Goal: Book appointment/travel/reservation

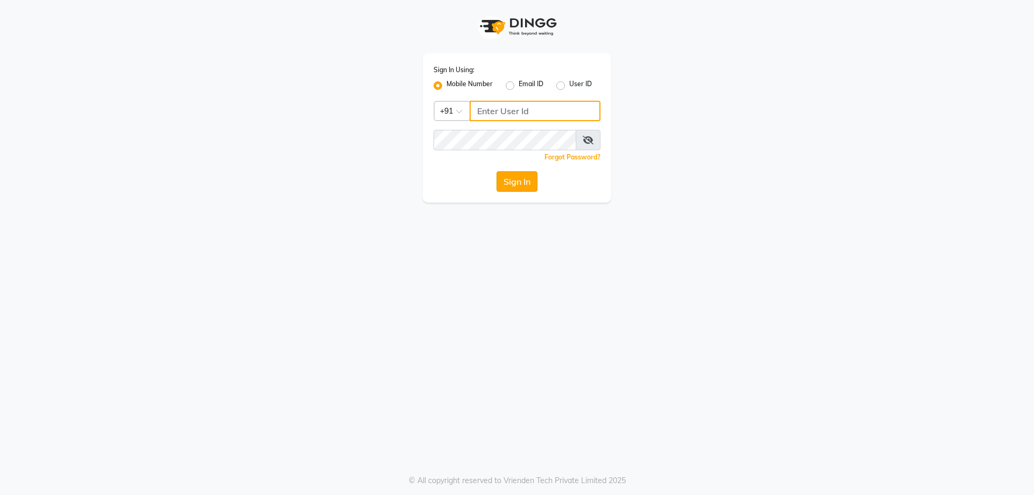
type input "9623022346"
click at [511, 180] on button "Sign In" at bounding box center [516, 181] width 41 height 20
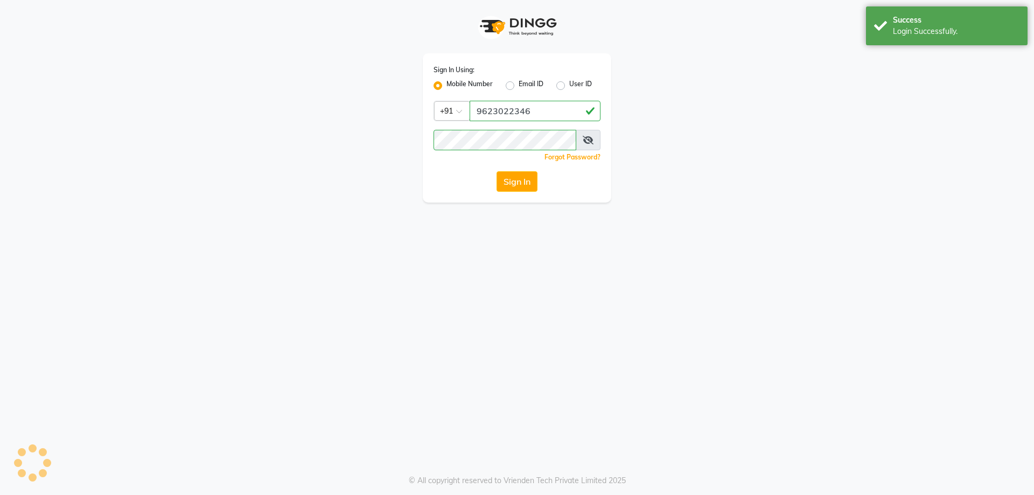
click at [511, 170] on div "Sign In Using: Mobile Number Email ID User ID Country Code × [PHONE_NUMBER] Rem…" at bounding box center [517, 127] width 188 height 149
click at [512, 189] on button "Sign In" at bounding box center [516, 181] width 41 height 20
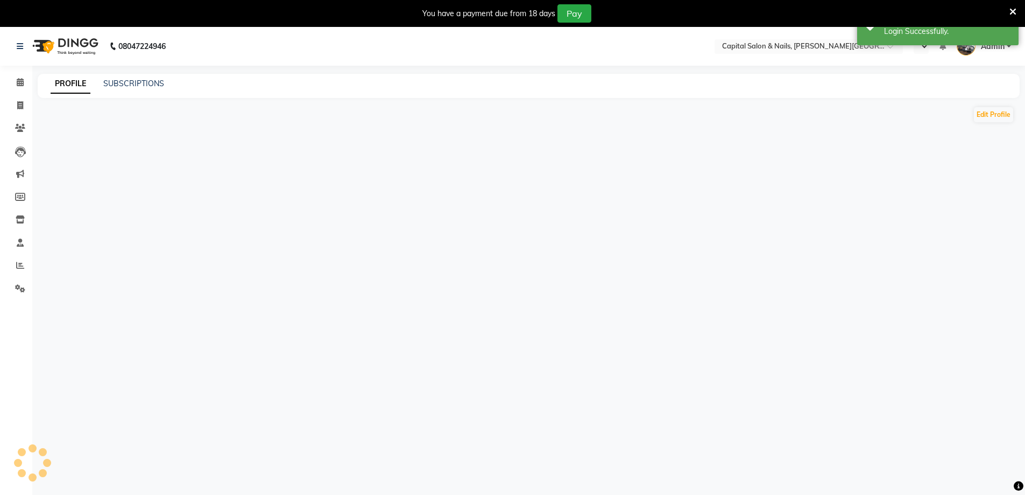
select select "en"
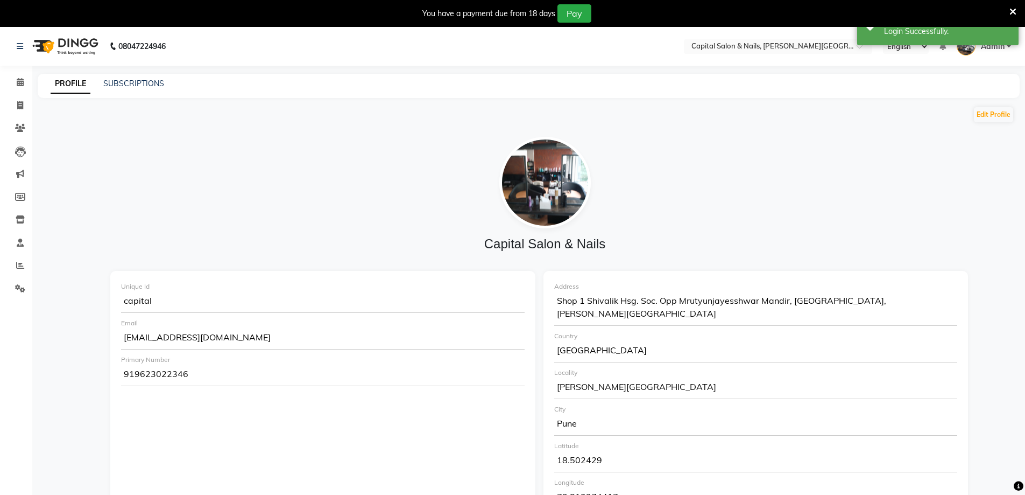
click at [1016, 12] on icon at bounding box center [1013, 12] width 7 height 10
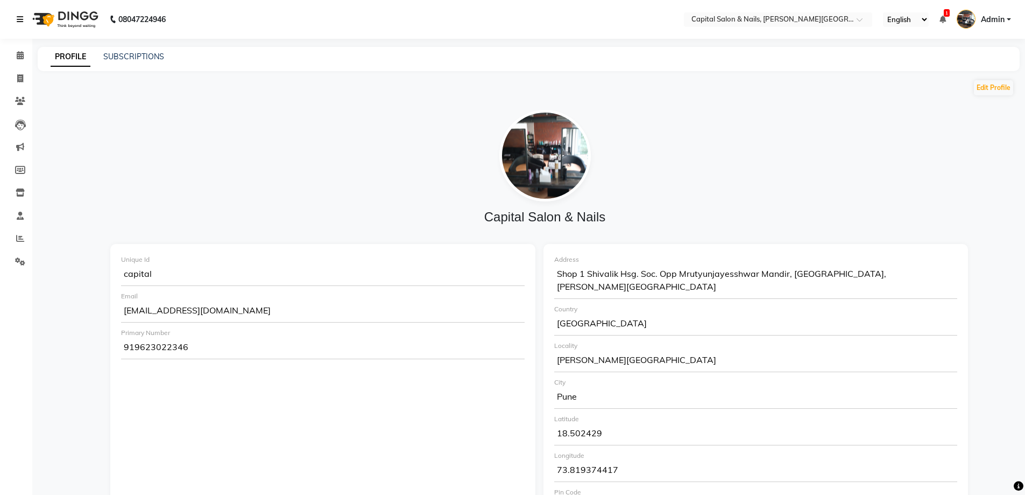
click at [20, 16] on icon at bounding box center [20, 20] width 6 height 8
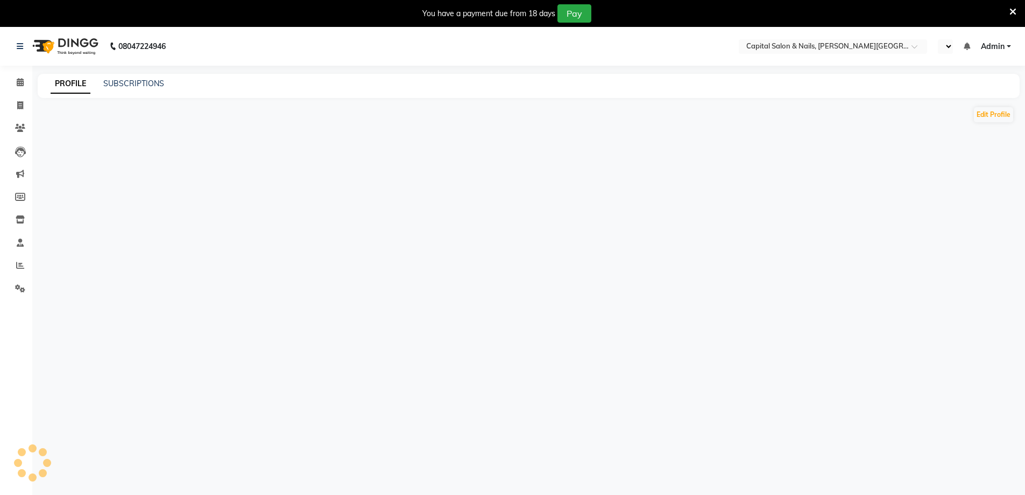
select select "en"
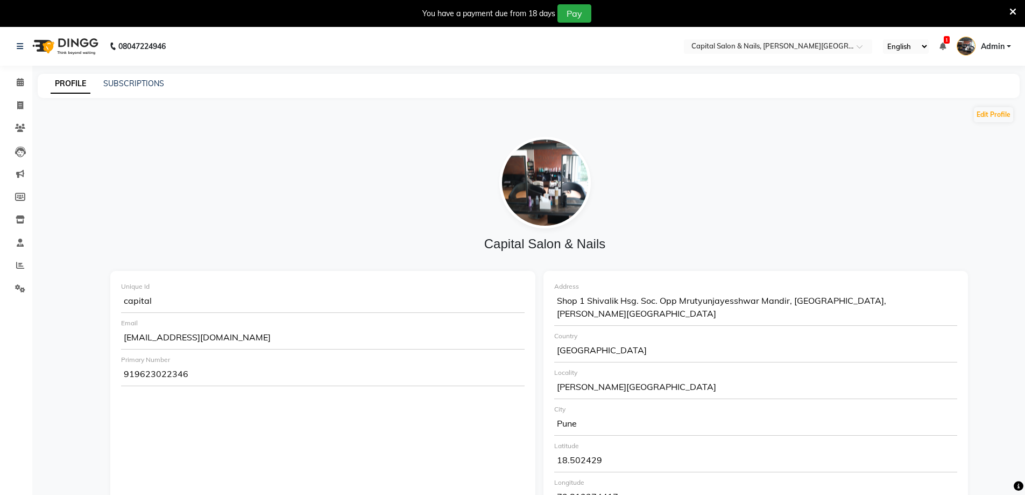
click at [1014, 11] on icon at bounding box center [1013, 12] width 7 height 10
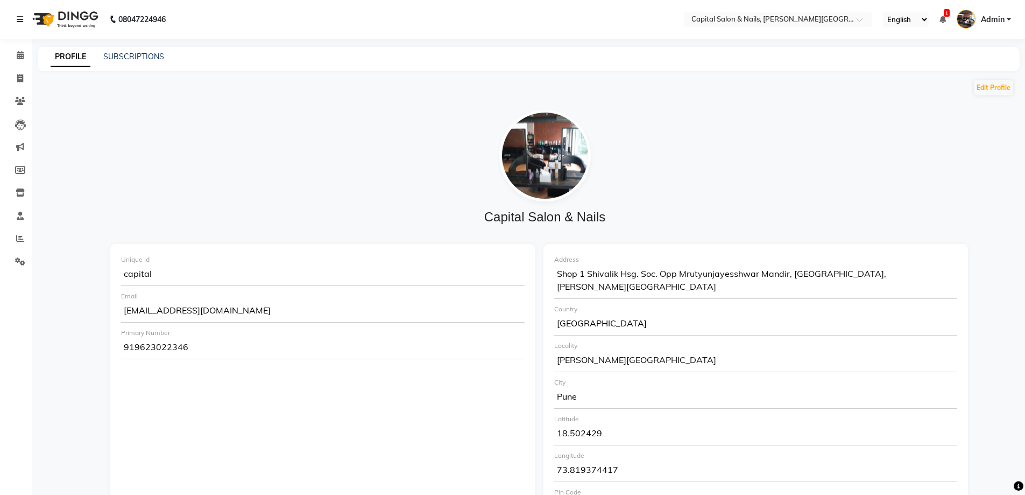
click at [25, 18] on link at bounding box center [22, 19] width 11 height 30
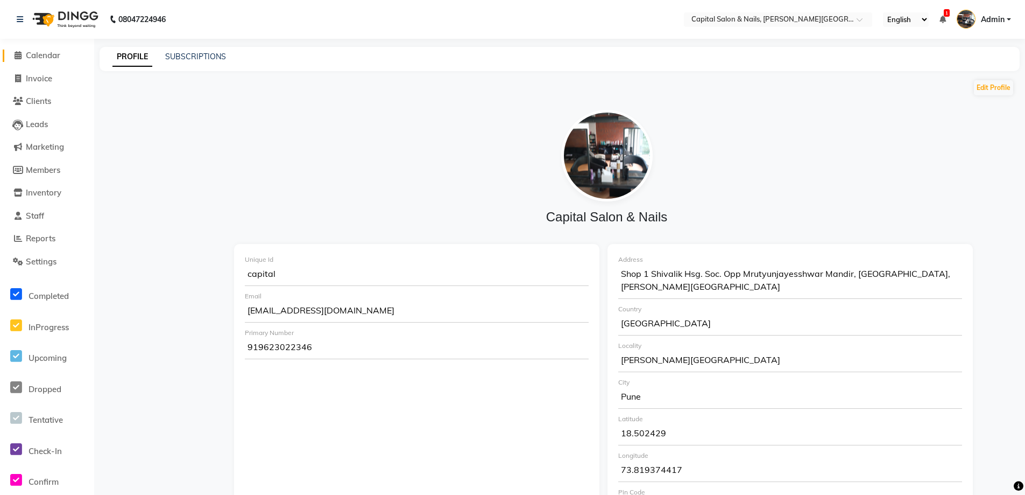
click at [21, 58] on icon at bounding box center [18, 55] width 7 height 8
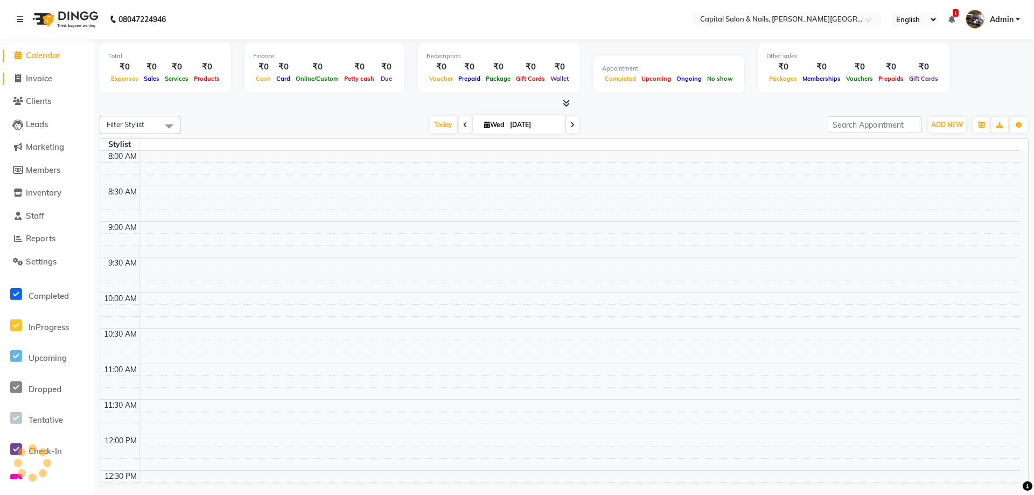
click at [20, 79] on icon at bounding box center [18, 78] width 6 height 8
select select "service"
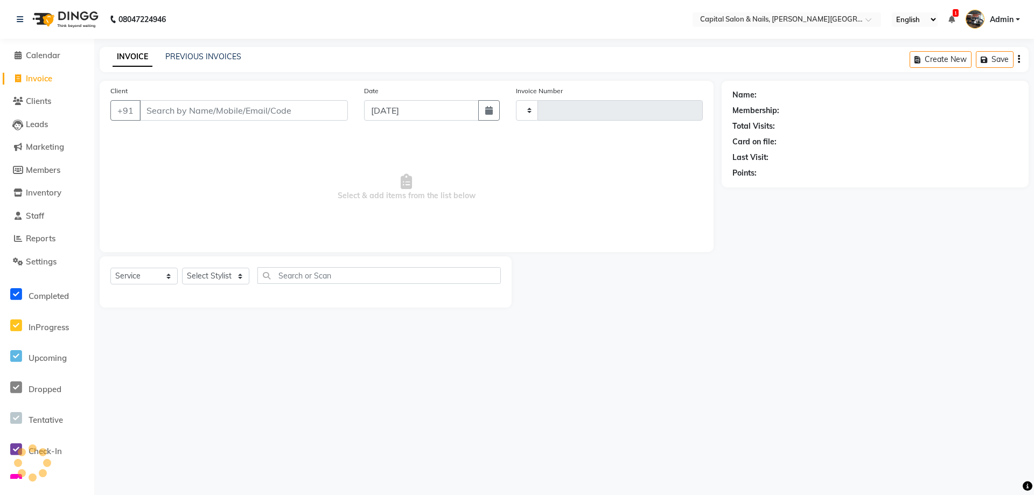
type input "0403"
select select "41"
drag, startPoint x: 19, startPoint y: 55, endPoint x: 21, endPoint y: 66, distance: 11.5
click at [20, 55] on icon at bounding box center [18, 55] width 7 height 8
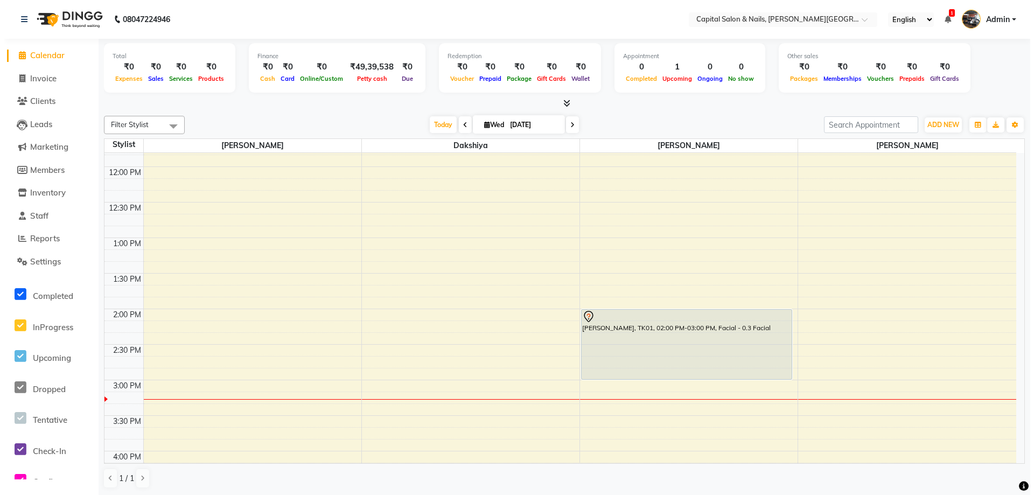
scroll to position [269, 0]
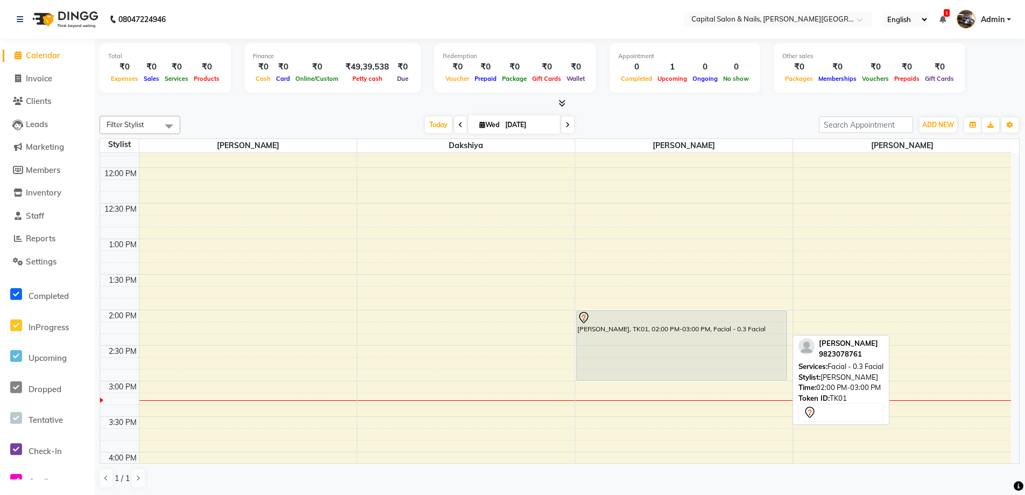
click at [661, 336] on div "Anuradha Diwadkar, TK01, 02:00 PM-03:00 PM, Facial - 0.3 Facial" at bounding box center [682, 345] width 210 height 69
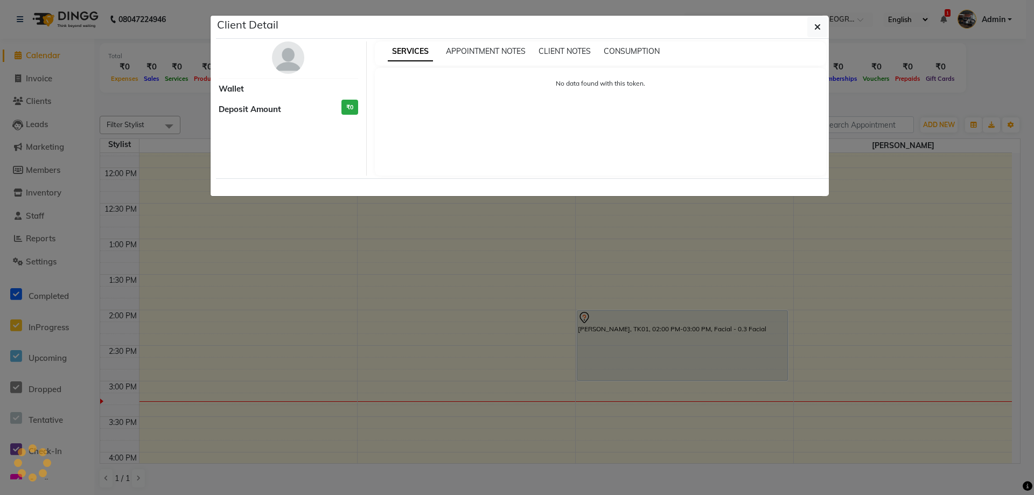
select select "7"
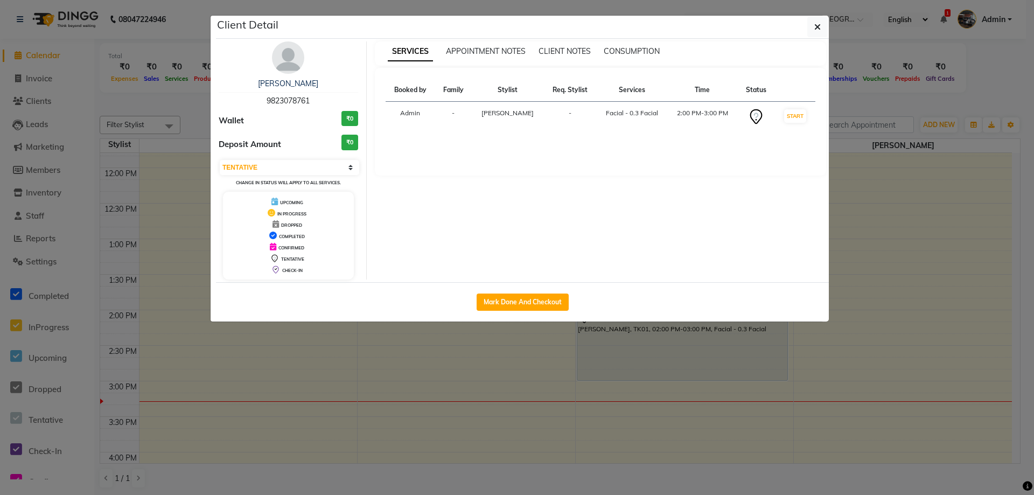
click at [526, 290] on div "Mark Done And Checkout" at bounding box center [522, 301] width 613 height 39
click at [528, 296] on button "Mark Done And Checkout" at bounding box center [522, 301] width 92 height 17
select select "service"
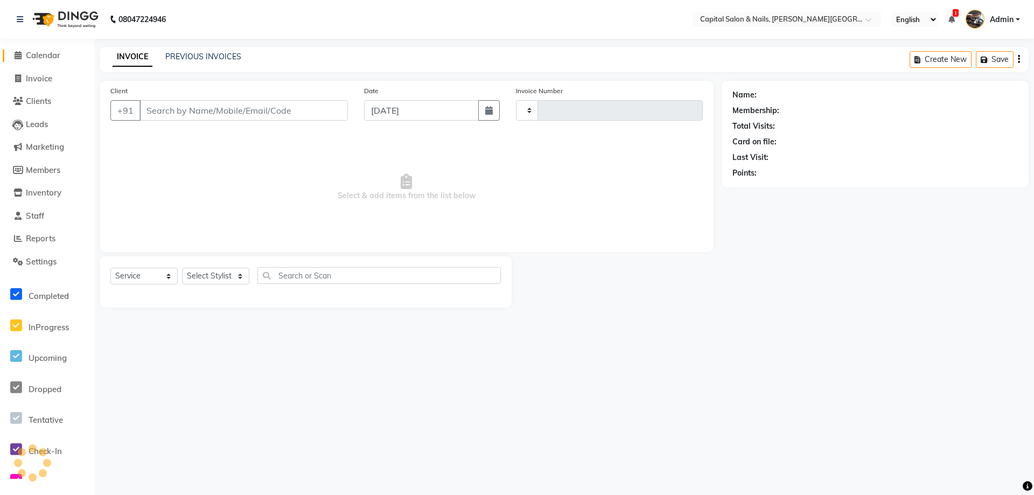
type input "0403"
select select "41"
type input "9823078761"
select select "54578"
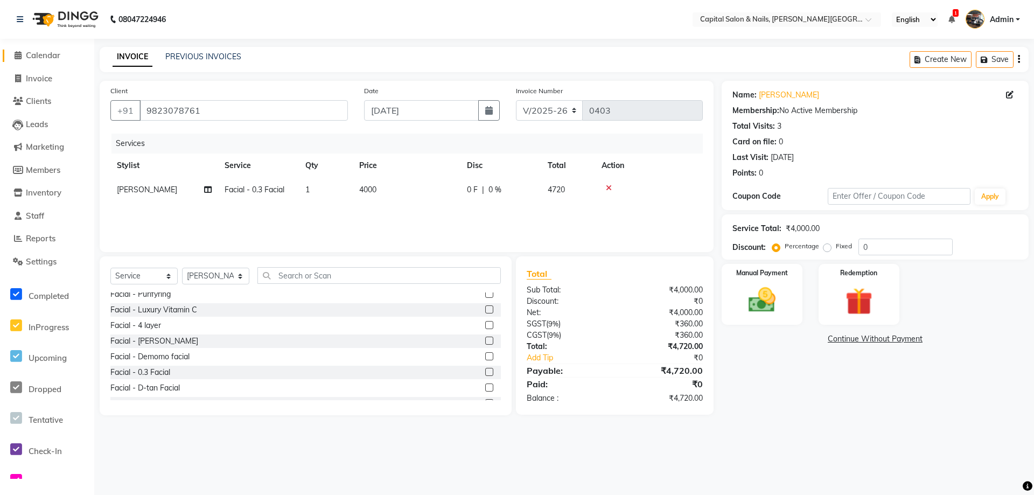
scroll to position [1130, 0]
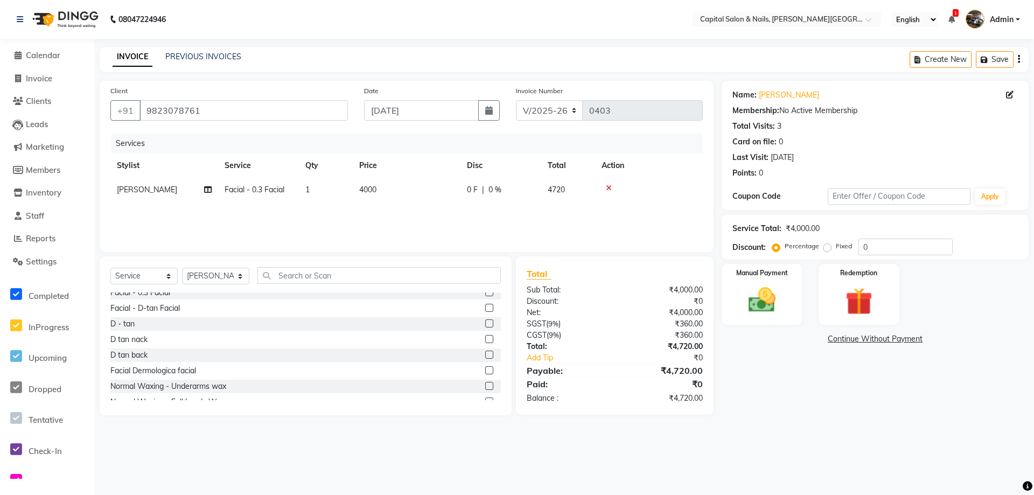
click at [485, 320] on label at bounding box center [489, 323] width 8 height 8
click at [485, 320] on input "checkbox" at bounding box center [488, 323] width 7 height 7
checkbox input "false"
click at [376, 212] on span "1000" at bounding box center [367, 214] width 17 height 10
select select "54578"
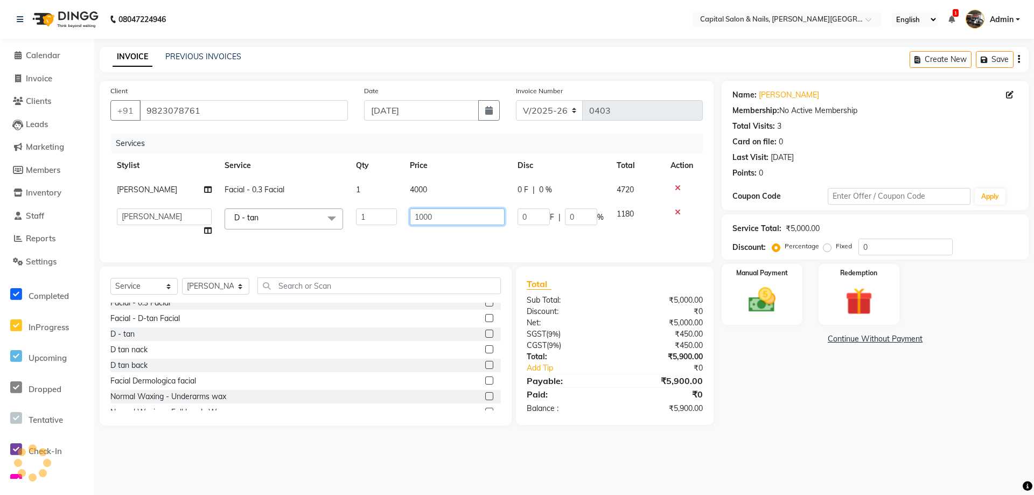
drag, startPoint x: 433, startPoint y: 217, endPoint x: 440, endPoint y: 222, distance: 8.8
click at [434, 217] on input "1000" at bounding box center [457, 216] width 95 height 17
type input "1"
type input "500"
click at [910, 414] on div "Name: Anuradha Diwadkar Membership: No Active Membership Total Visits: 3 Card o…" at bounding box center [878, 253] width 315 height 345
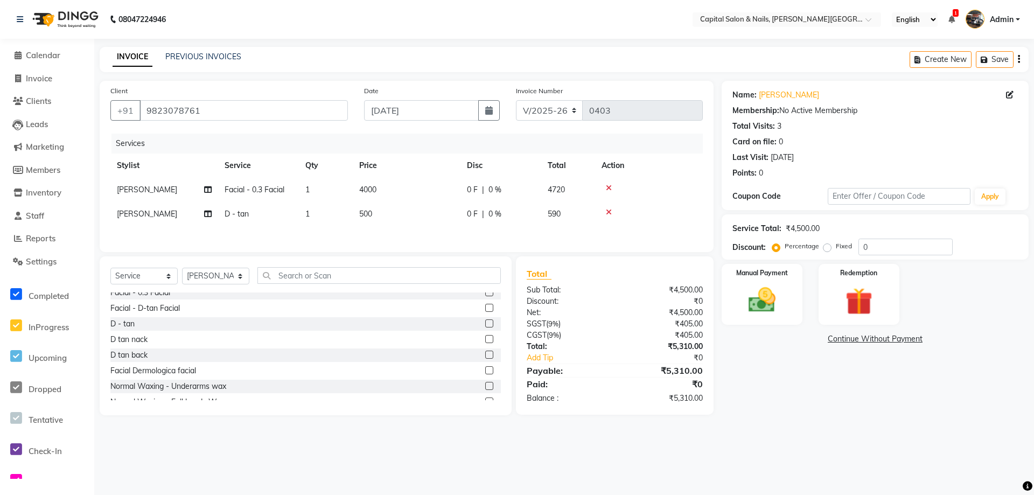
click at [888, 456] on div "08047224946 Select Location × Capital Salon & Nails, Karve Road English ENGLISH…" at bounding box center [517, 247] width 1034 height 495
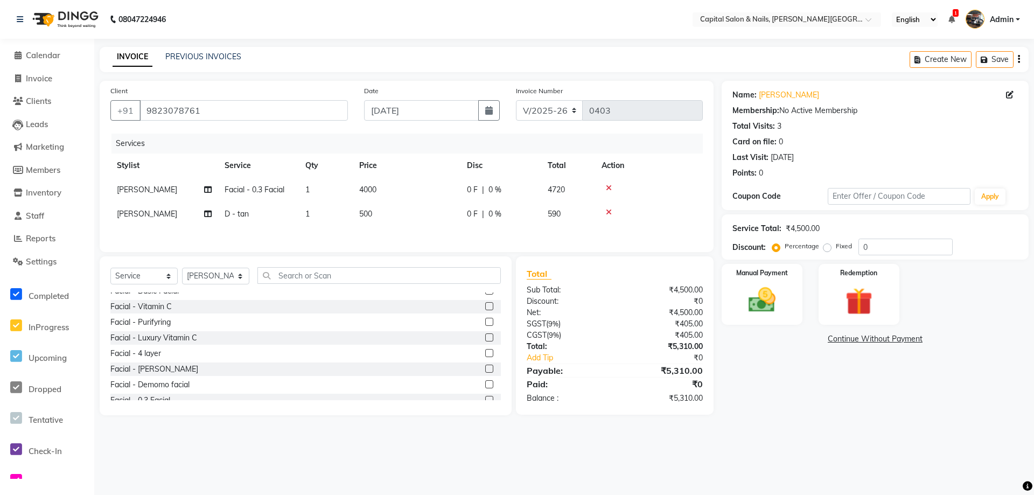
click at [485, 306] on label at bounding box center [489, 306] width 8 height 8
click at [485, 306] on input "checkbox" at bounding box center [488, 306] width 7 height 7
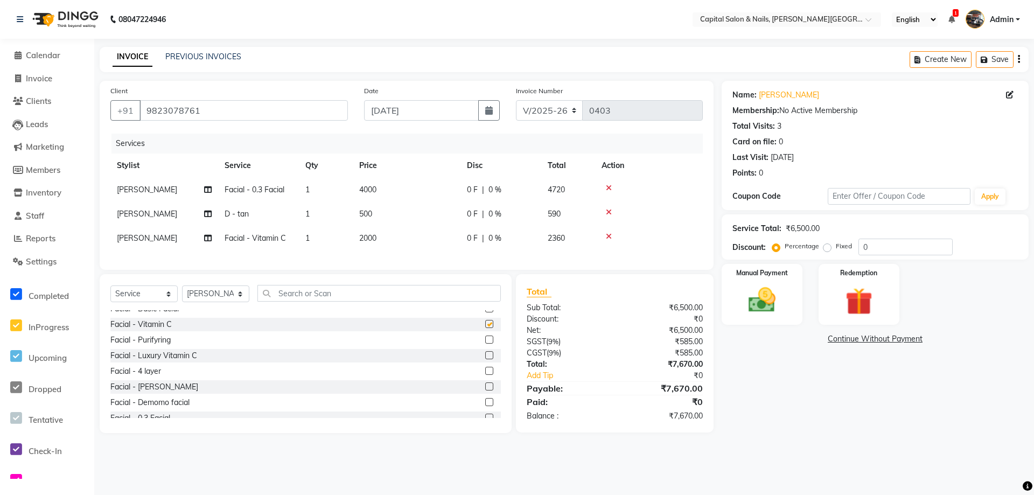
checkbox input "false"
click at [382, 236] on td "2000" at bounding box center [407, 238] width 108 height 24
select select "54578"
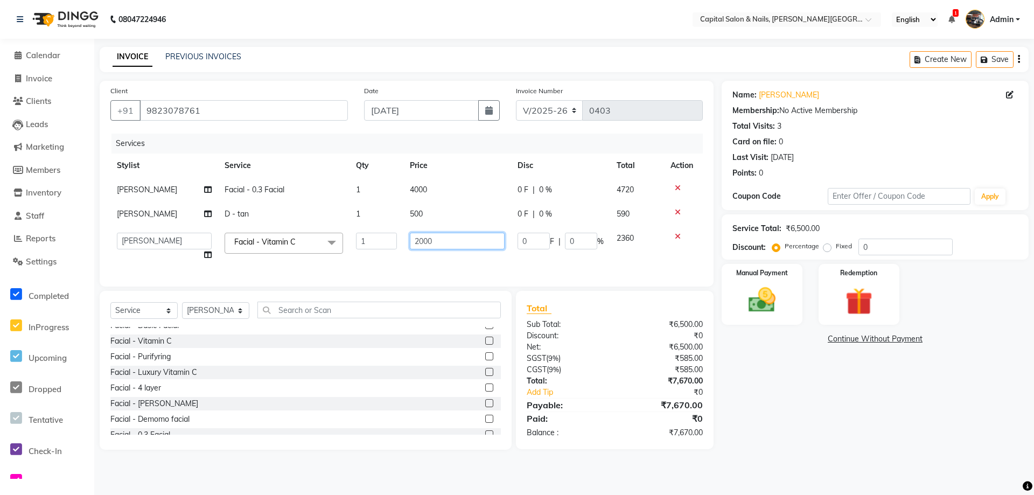
drag, startPoint x: 433, startPoint y: 238, endPoint x: 430, endPoint y: 247, distance: 8.7
click at [433, 238] on input "2000" at bounding box center [457, 241] width 95 height 17
type input "2500"
click at [870, 405] on div "Name: Anuradha Diwadkar Membership: No Active Membership Total Visits: 3 Card o…" at bounding box center [878, 265] width 315 height 369
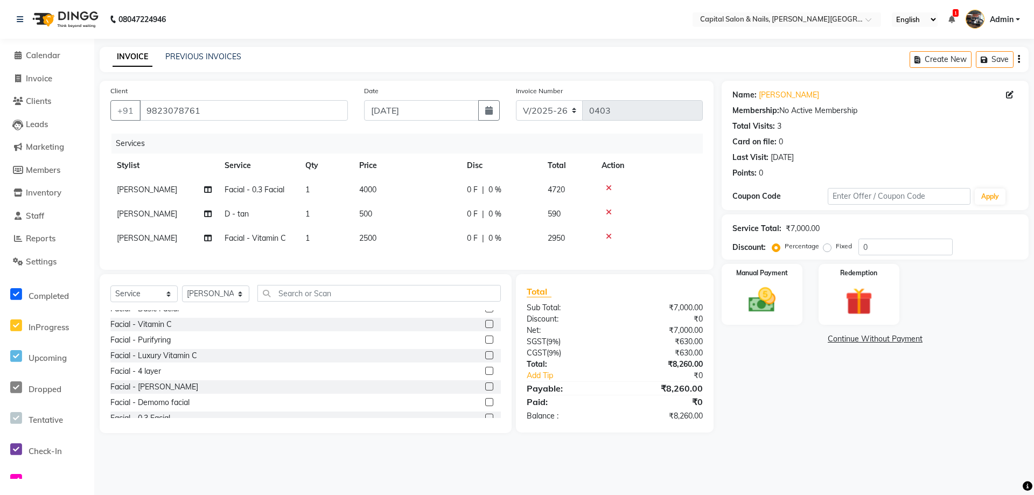
click at [608, 189] on icon at bounding box center [609, 188] width 6 height 8
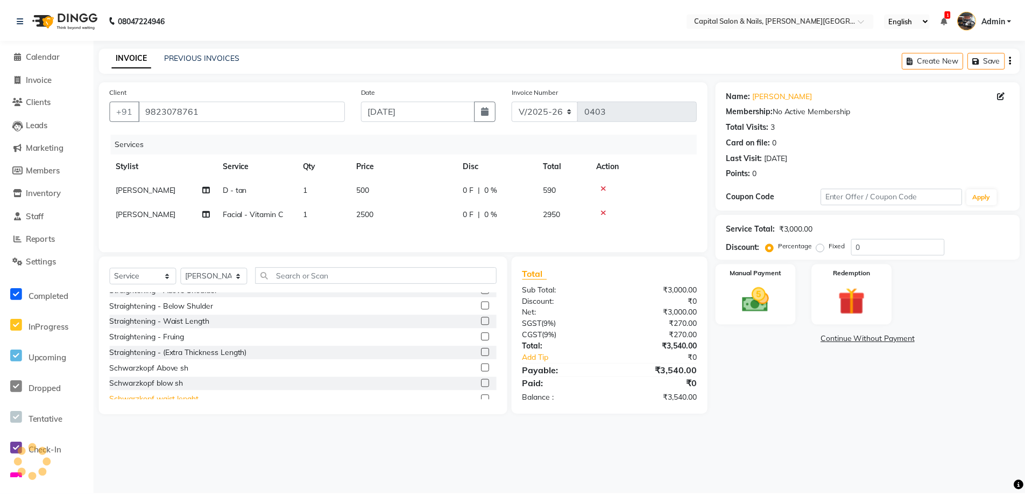
scroll to position [1830, 0]
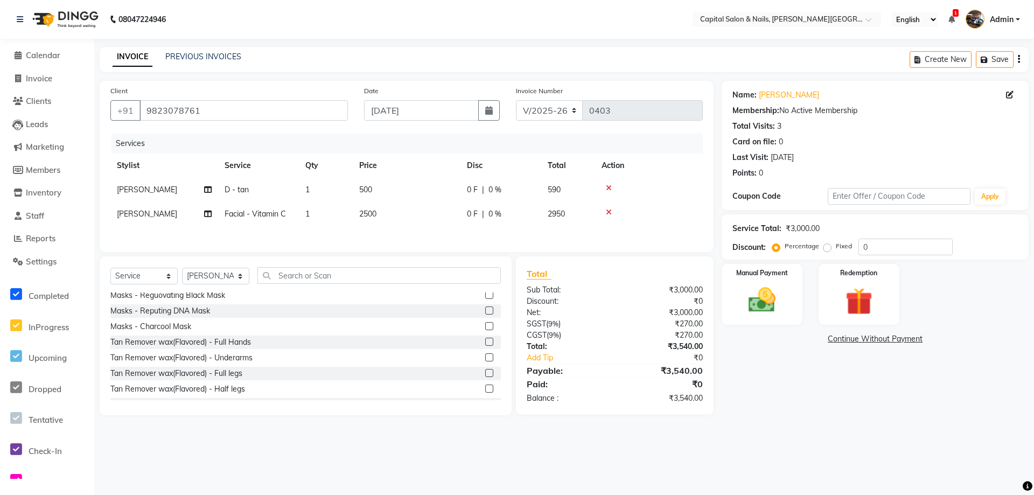
click at [485, 339] on label at bounding box center [489, 342] width 8 height 8
click at [485, 339] on input "checkbox" at bounding box center [488, 342] width 7 height 7
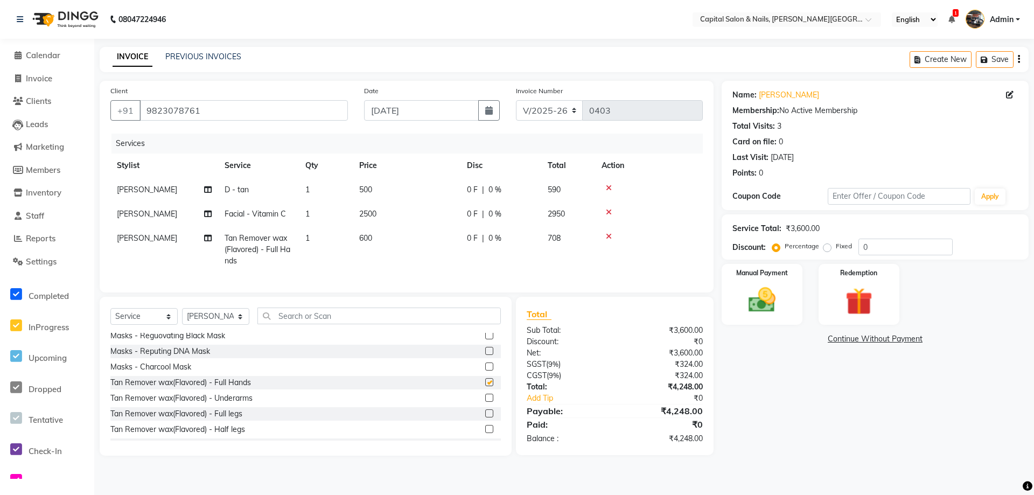
checkbox input "false"
click at [485, 402] on label at bounding box center [489, 398] width 8 height 8
click at [485, 402] on input "checkbox" at bounding box center [488, 398] width 7 height 7
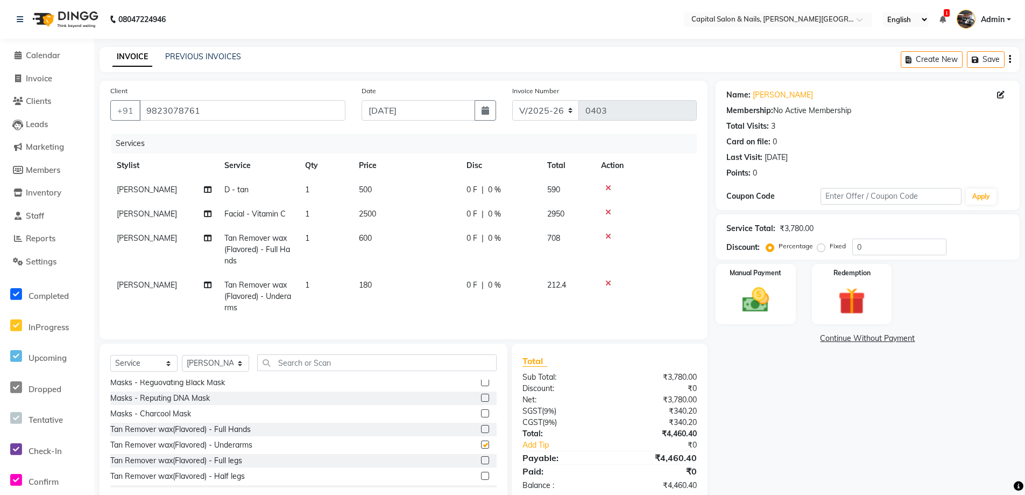
checkbox input "false"
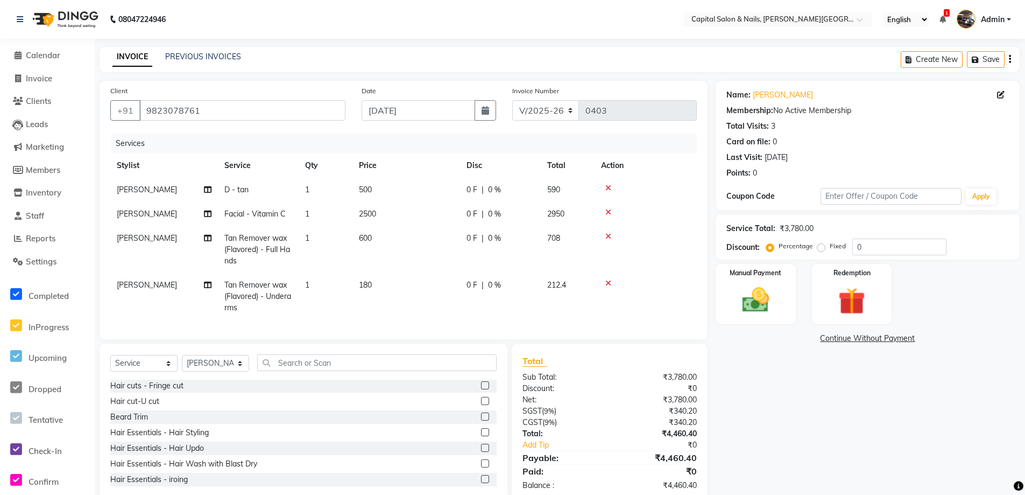
scroll to position [2315, 0]
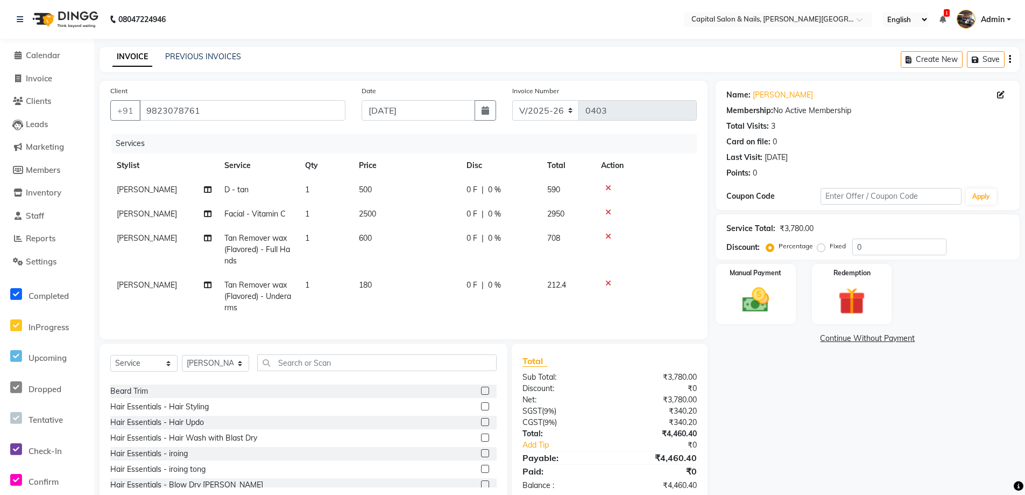
click at [481, 441] on label at bounding box center [485, 437] width 8 height 8
click at [481, 441] on input "checkbox" at bounding box center [484, 437] width 7 height 7
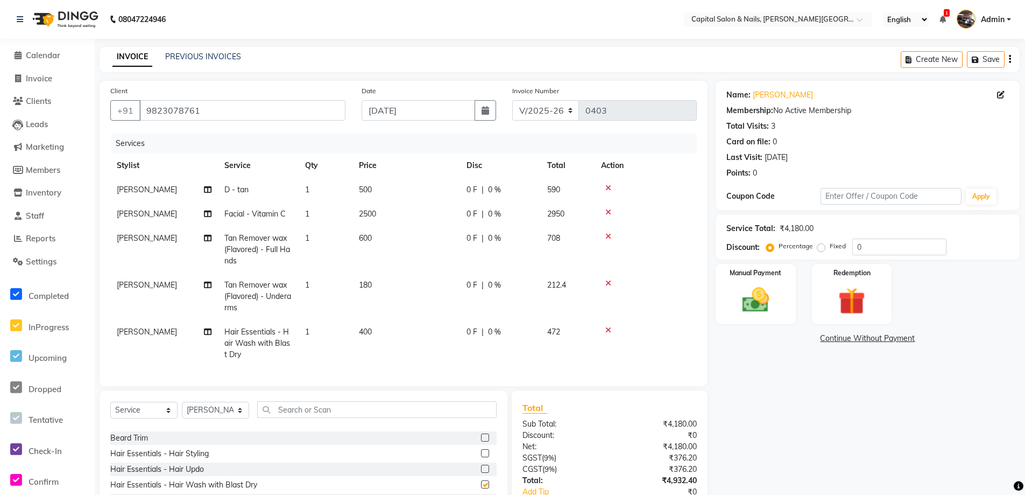
checkbox input "false"
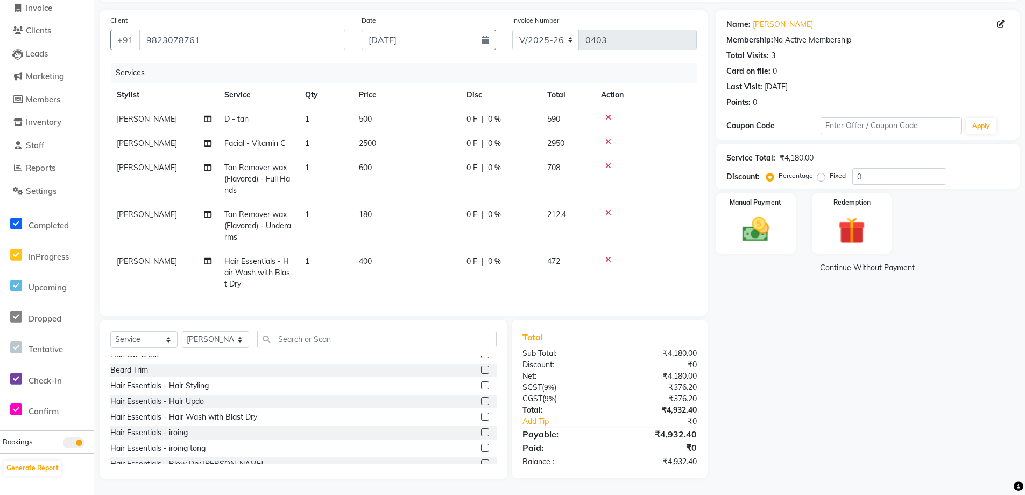
scroll to position [2369, 0]
click at [481, 403] on label at bounding box center [485, 407] width 8 height 8
click at [481, 404] on input "checkbox" at bounding box center [484, 407] width 7 height 7
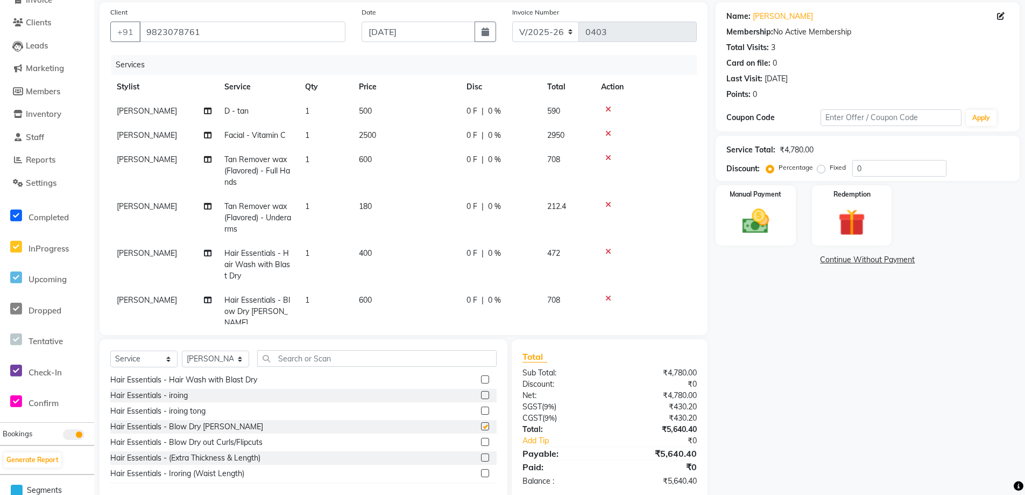
checkbox input "false"
click at [608, 297] on icon at bounding box center [609, 298] width 6 height 8
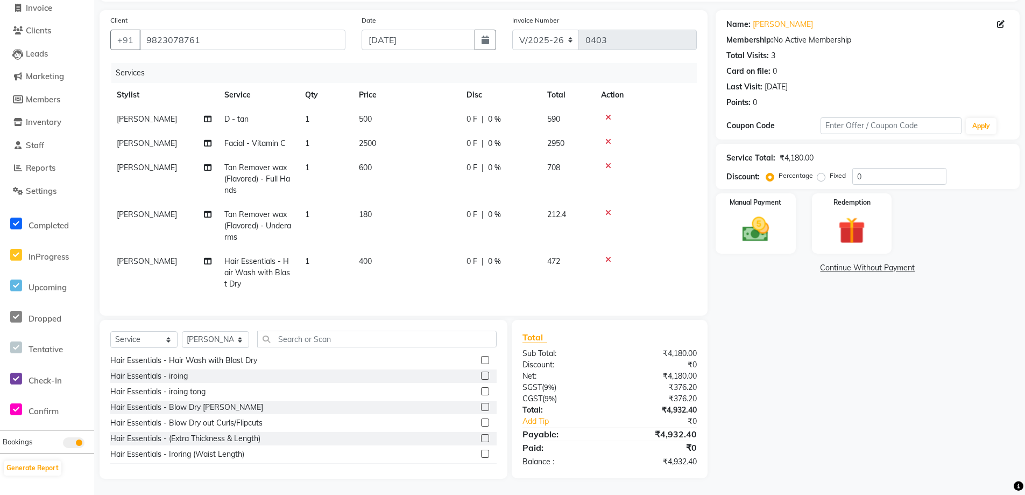
scroll to position [79, 0]
click at [376, 257] on td "400" at bounding box center [407, 272] width 108 height 47
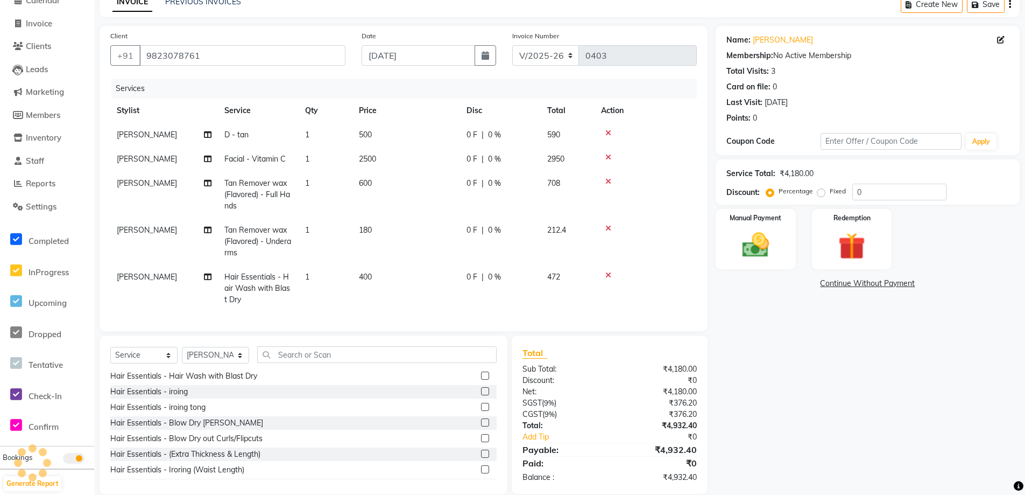
select select "54578"
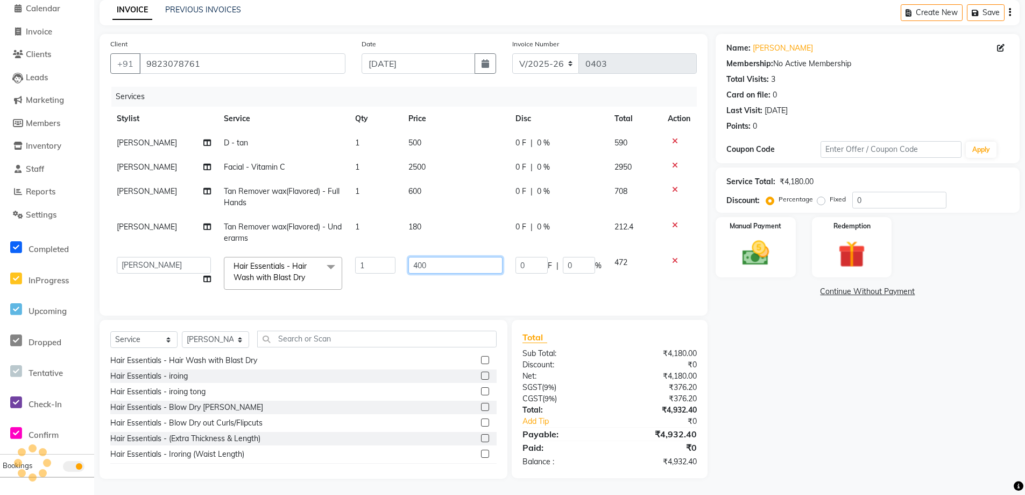
click at [428, 259] on input "400" at bounding box center [456, 265] width 94 height 17
type input "4"
type input "350"
click at [829, 409] on div "Name: Anuradha Diwadkar Membership: No Active Membership Total Visits: 3 Card o…" at bounding box center [872, 256] width 312 height 445
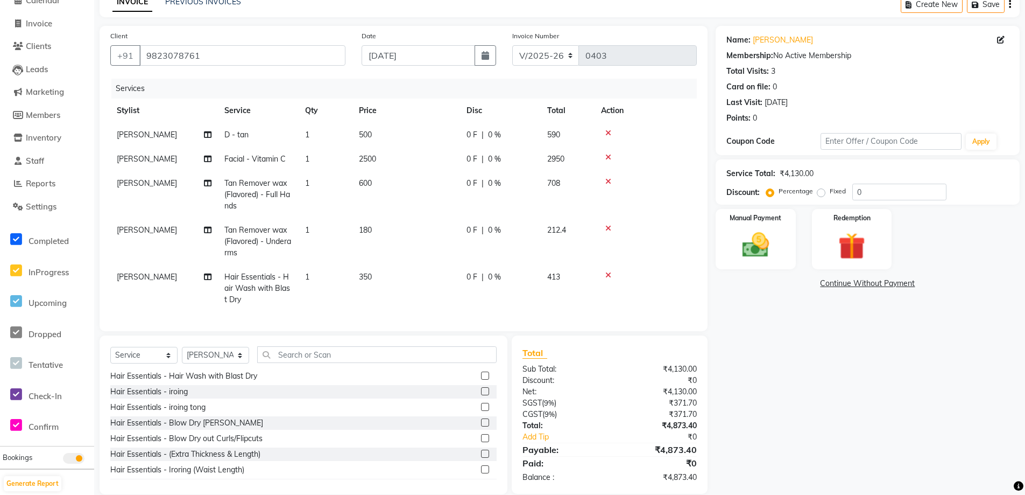
scroll to position [79, 0]
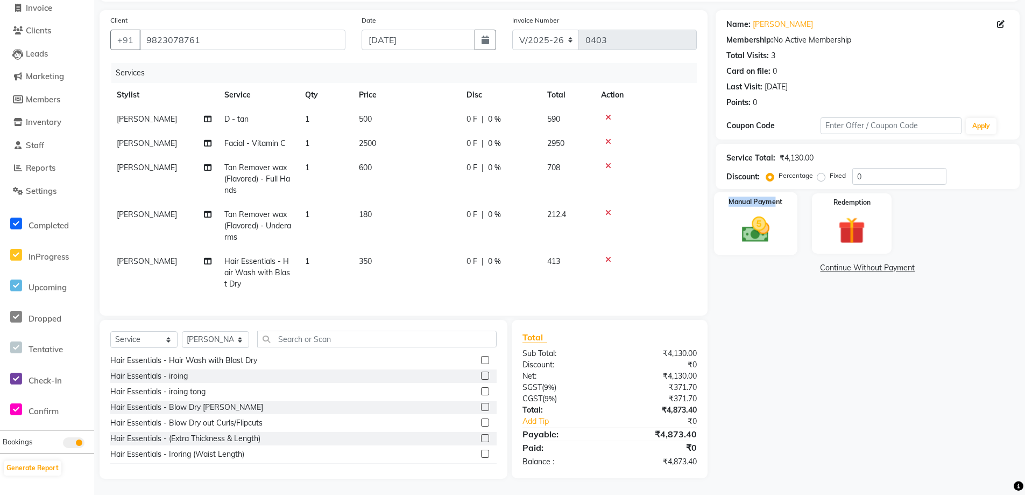
click at [776, 201] on div "Manual Payment" at bounding box center [755, 223] width 83 height 63
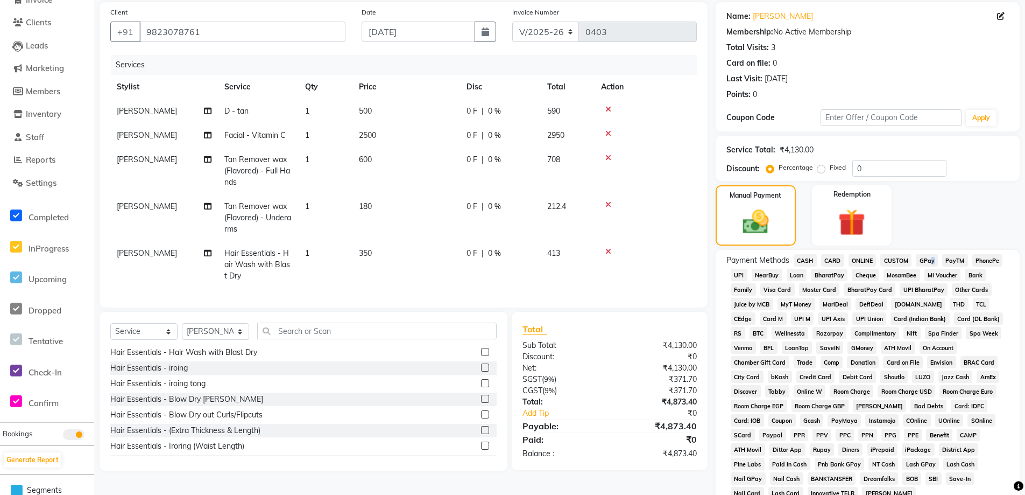
click at [929, 261] on span "GPay" at bounding box center [927, 260] width 22 height 12
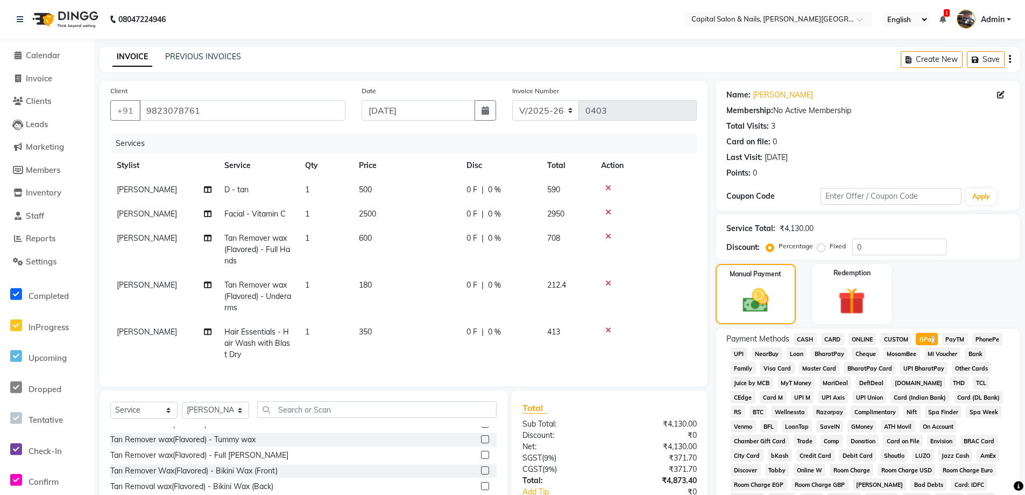
scroll to position [226, 0]
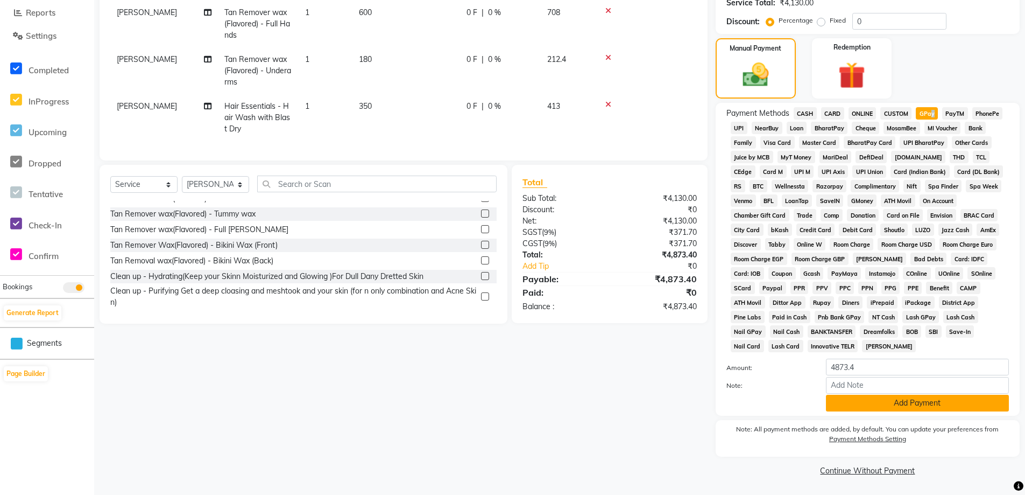
click at [910, 406] on button "Add Payment" at bounding box center [917, 403] width 183 height 17
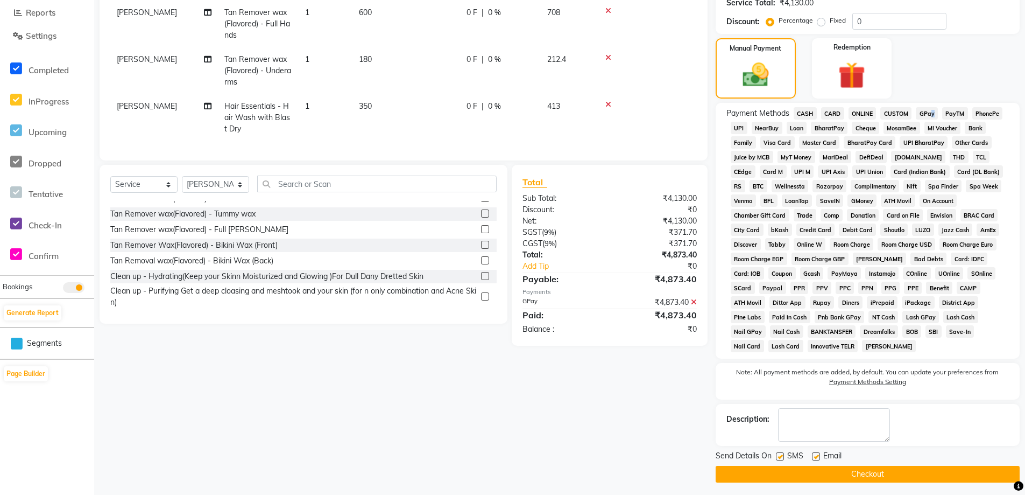
click at [868, 470] on button "Checkout" at bounding box center [868, 474] width 304 height 17
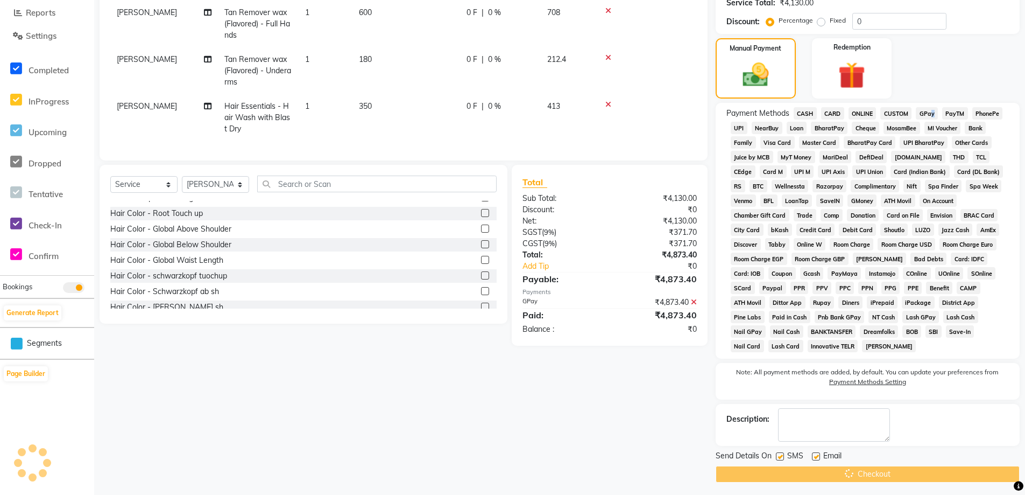
scroll to position [1561, 0]
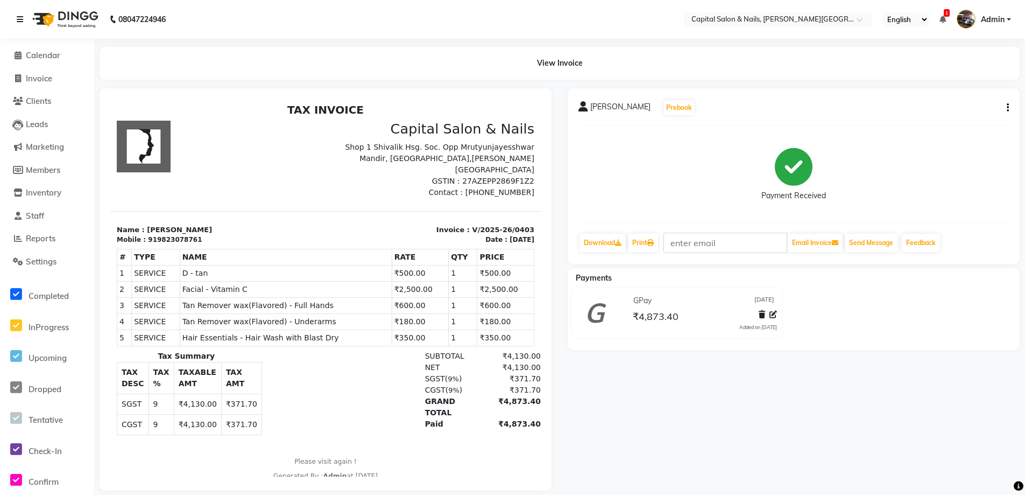
click at [17, 17] on icon at bounding box center [20, 20] width 6 height 8
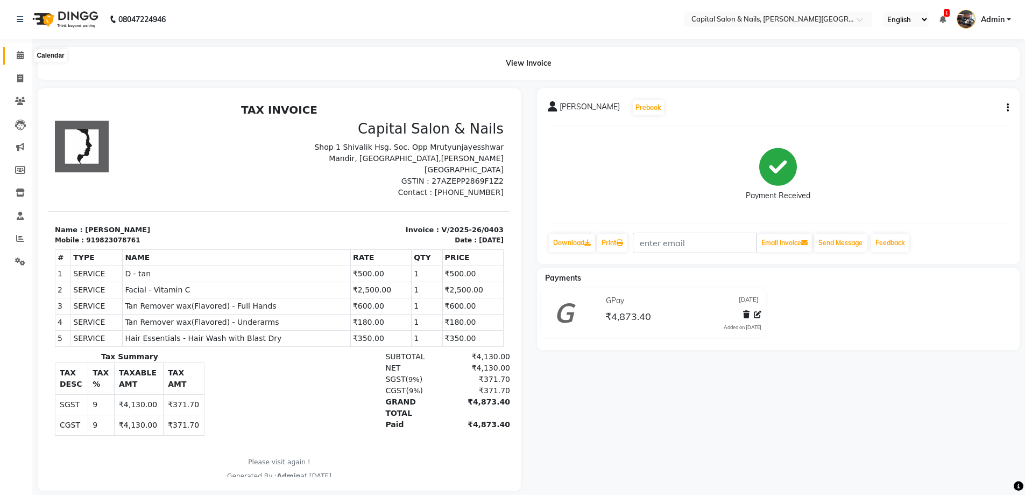
click at [22, 50] on span at bounding box center [20, 56] width 19 height 12
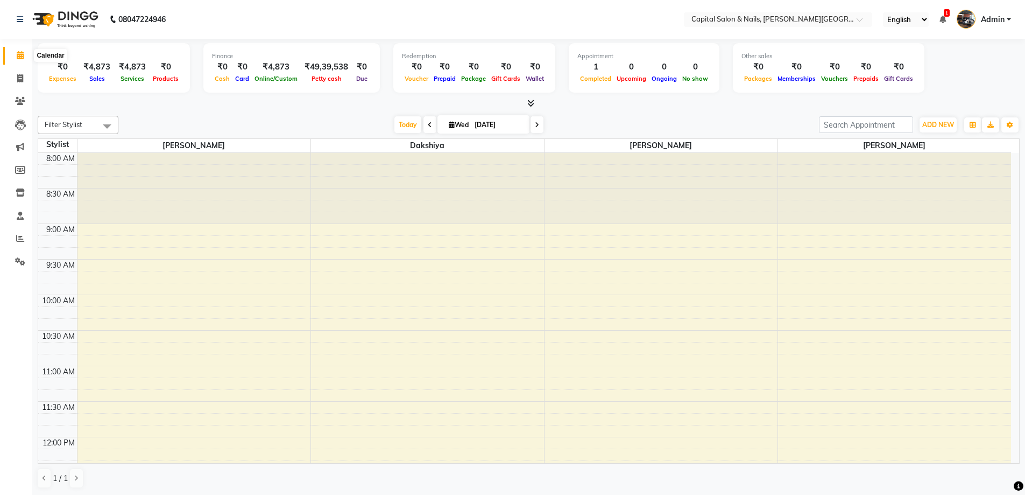
click at [17, 52] on icon at bounding box center [20, 55] width 7 height 8
click at [9, 79] on link "Invoice" at bounding box center [16, 79] width 26 height 18
select select "service"
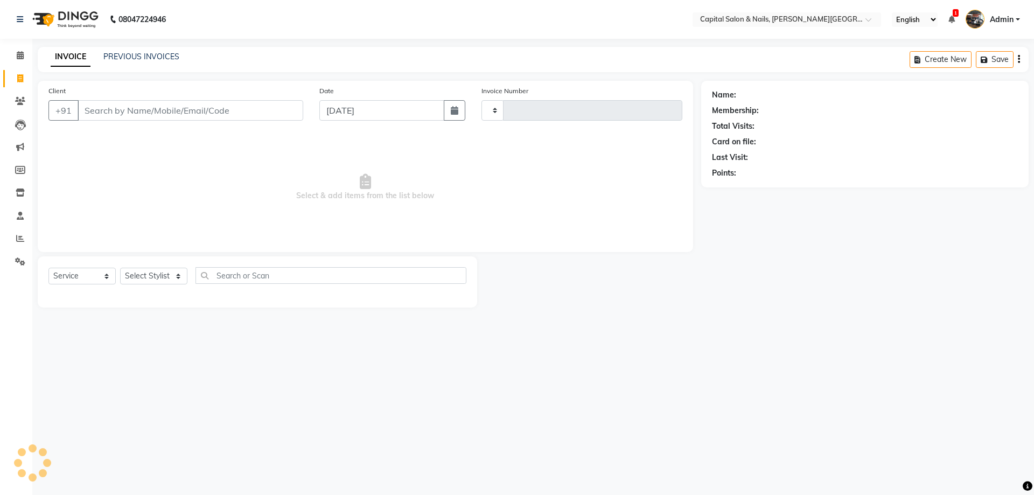
type input "0404"
select select "41"
click at [664, 311] on main "INVOICE PREVIOUS INVOICES Create New Save Client +91 Date 03-09-2025 Invoice Nu…" at bounding box center [532, 185] width 1001 height 277
click at [18, 15] on link at bounding box center [22, 19] width 11 height 30
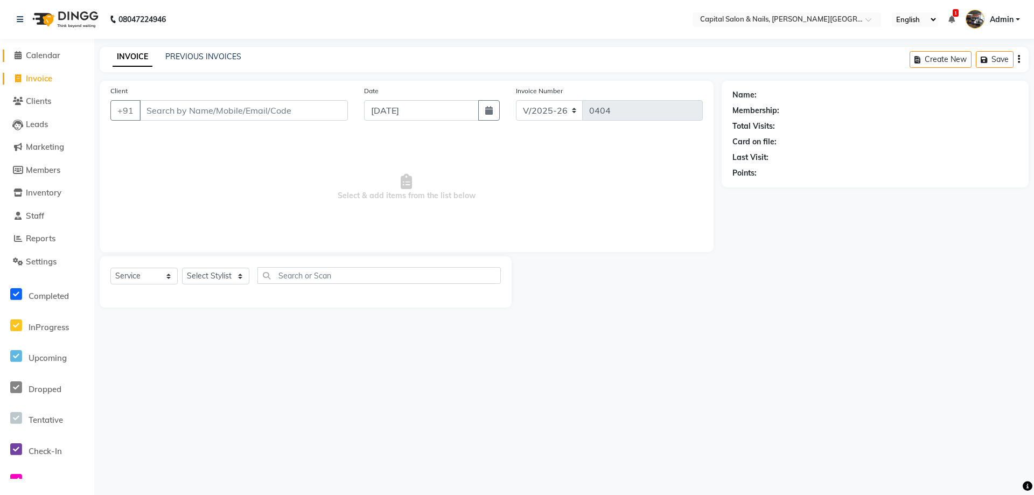
click at [45, 51] on span "Calendar" at bounding box center [43, 55] width 34 height 10
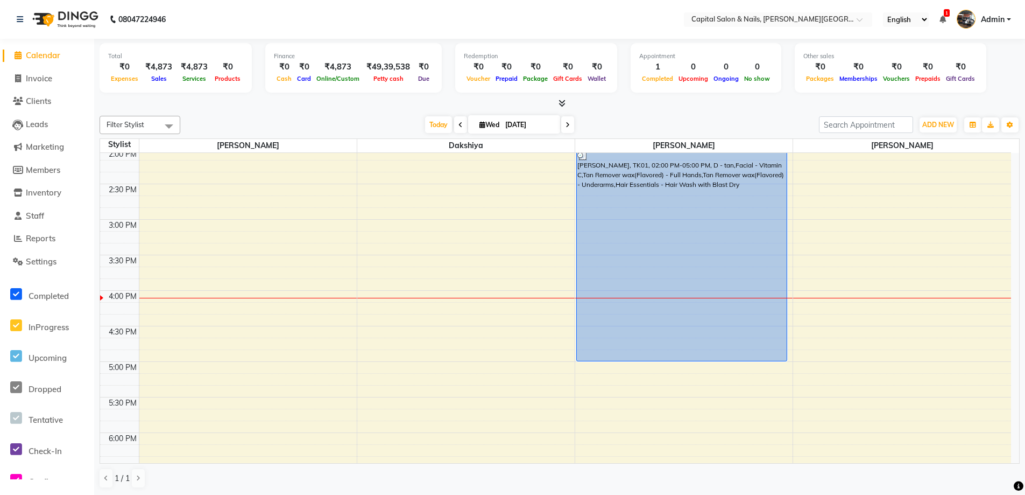
scroll to position [323, 0]
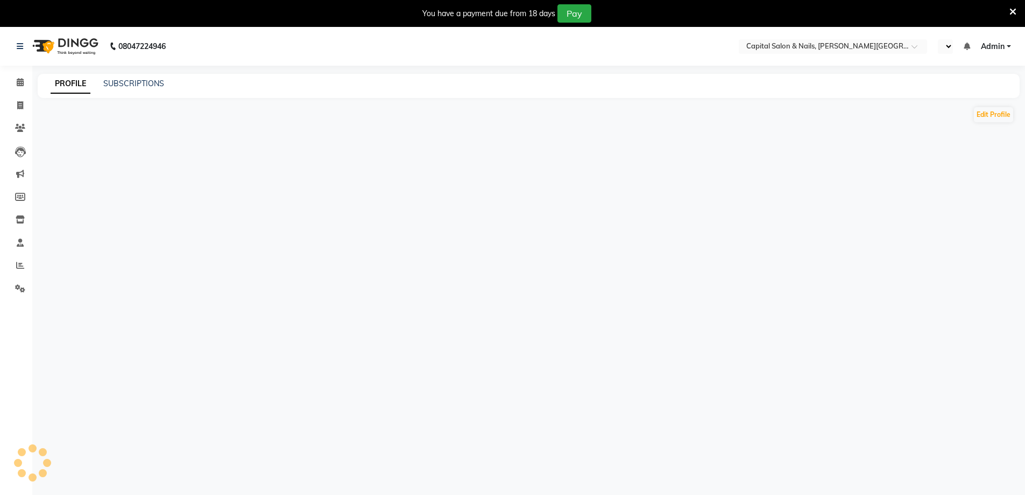
select select "en"
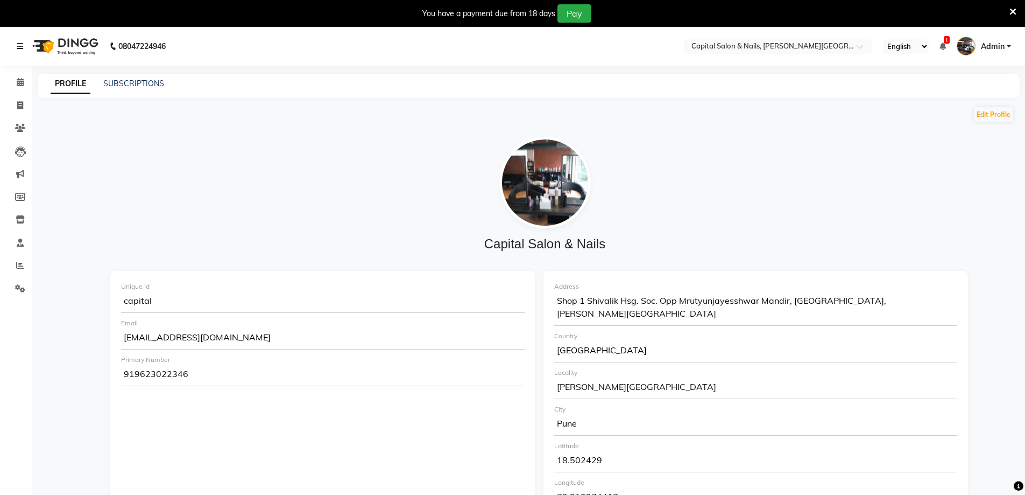
click at [19, 40] on link at bounding box center [22, 46] width 11 height 30
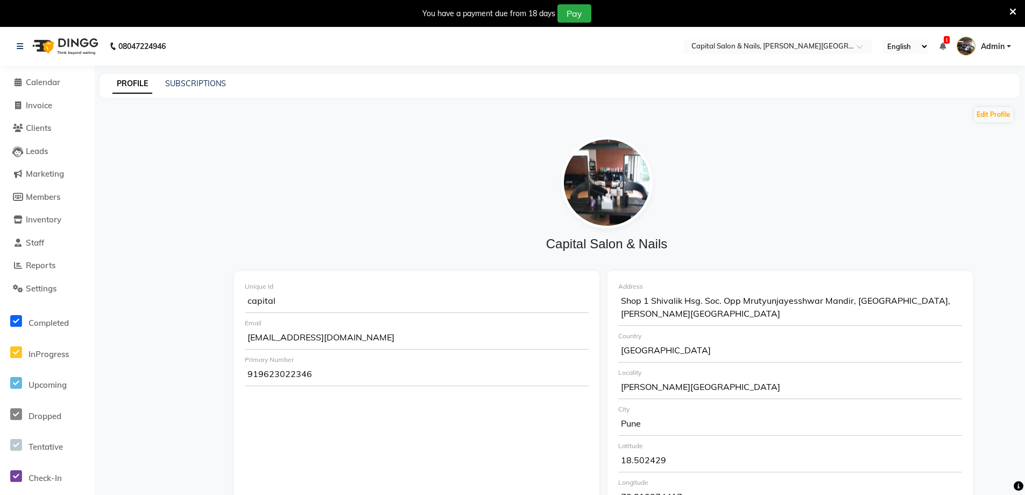
click at [1013, 8] on icon at bounding box center [1013, 12] width 7 height 10
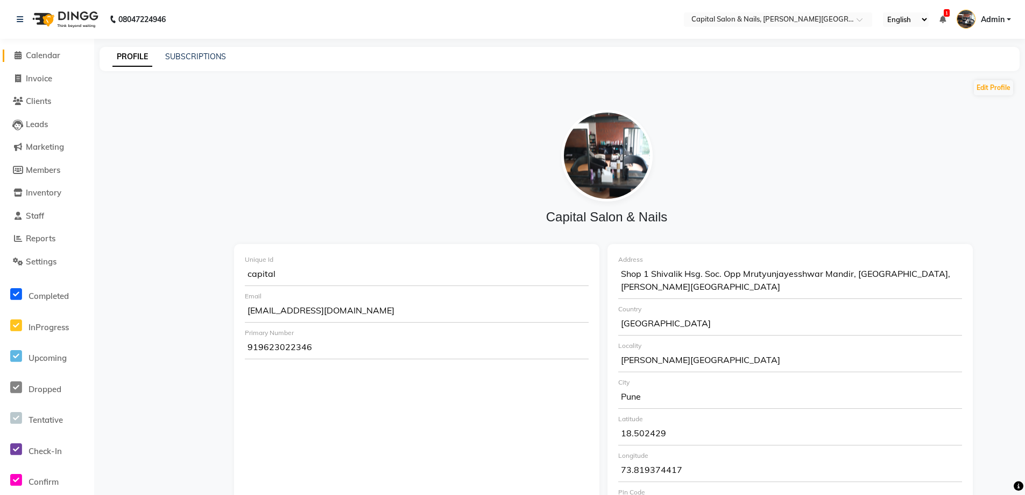
click at [43, 50] on span "Calendar" at bounding box center [43, 55] width 34 height 10
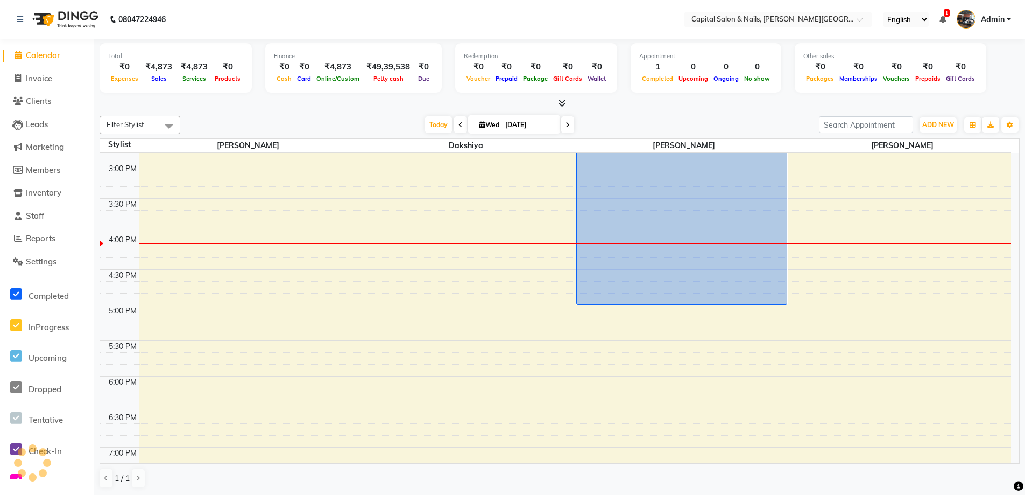
scroll to position [486, 0]
click at [149, 277] on div "8:00 AM 8:30 AM 9:00 AM 9:30 AM 10:00 AM 10:30 AM 11:00 AM 11:30 AM 12:00 PM 12…" at bounding box center [555, 199] width 911 height 1065
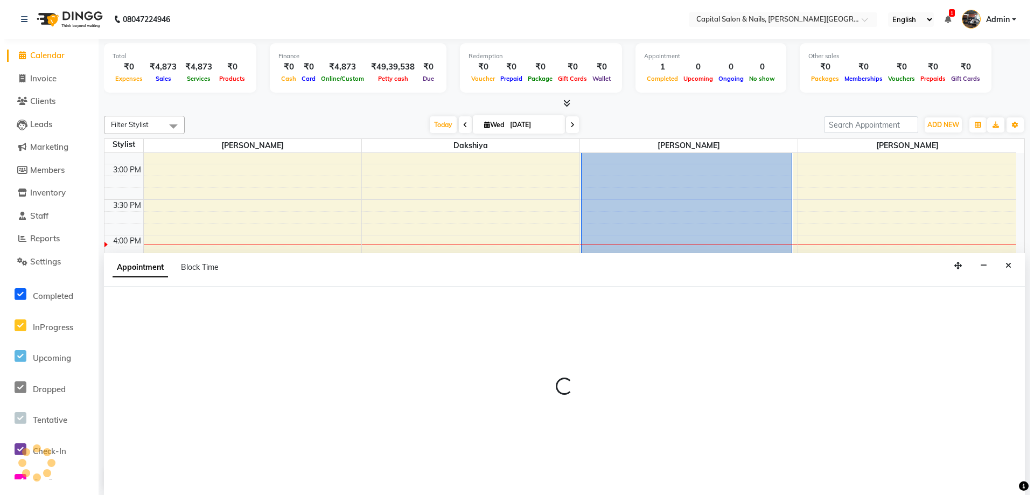
scroll to position [1, 0]
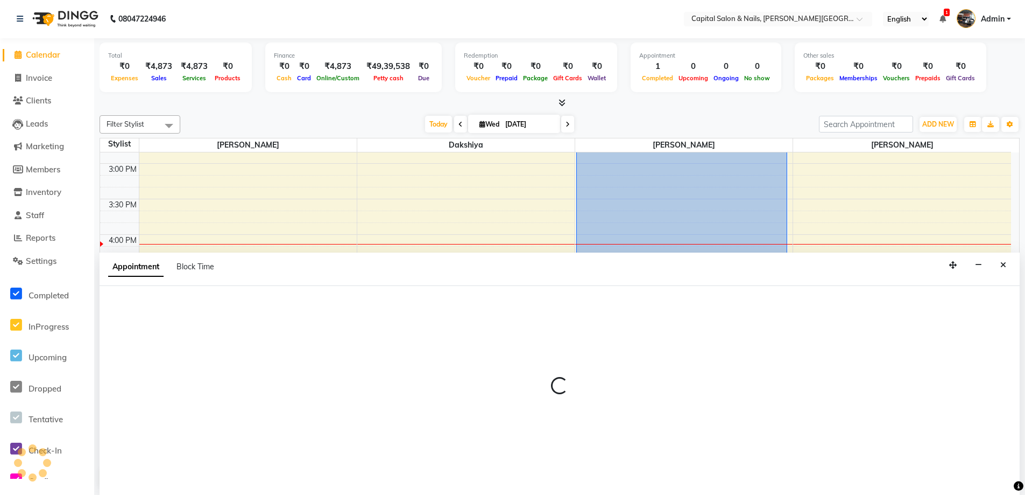
select select "1464"
select select "990"
select select "tentative"
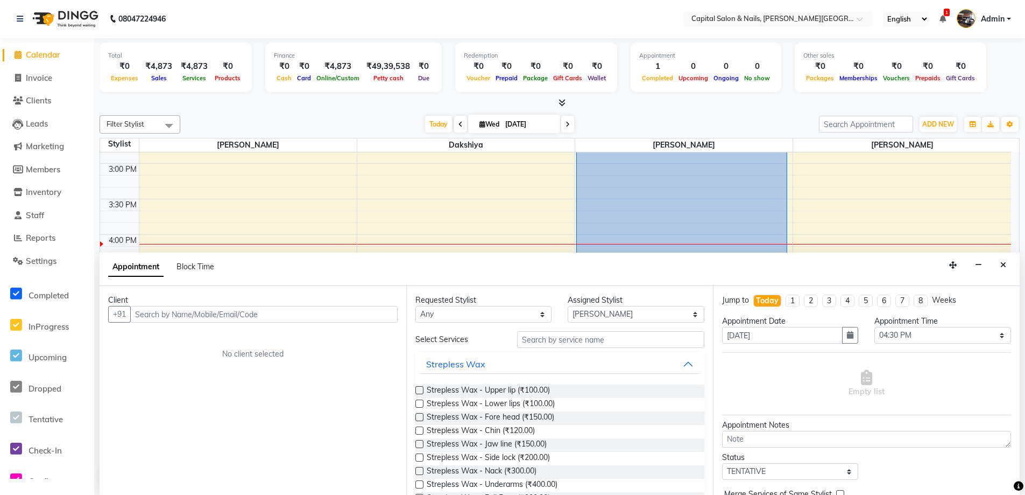
click at [285, 313] on input "text" at bounding box center [264, 314] width 268 height 17
type input "9325461412"
click at [366, 312] on span "Add Client" at bounding box center [375, 314] width 36 height 10
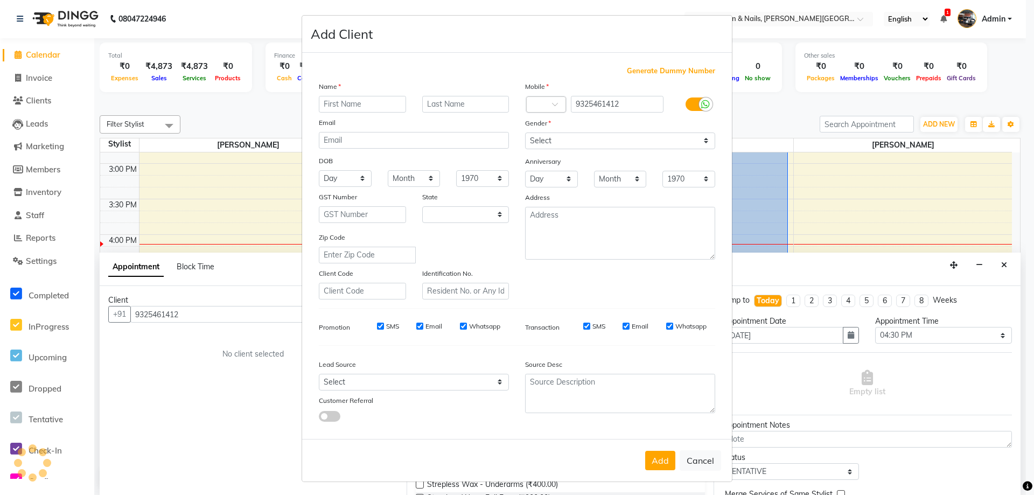
select select "22"
type input "Mrunali"
click at [463, 105] on input "text" at bounding box center [465, 104] width 87 height 17
type input "hosing"
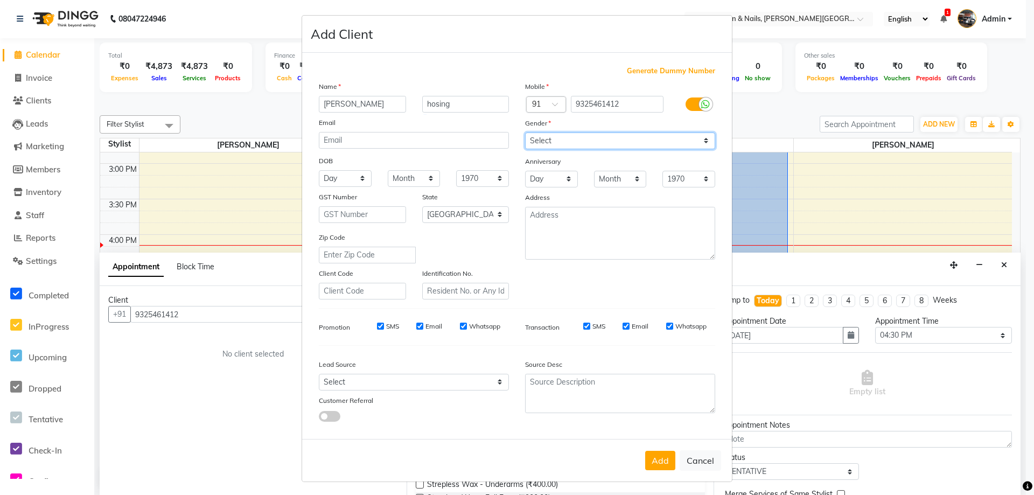
click at [628, 141] on select "Select Male Female Other Prefer Not To Say" at bounding box center [620, 140] width 190 height 17
select select "female"
click at [525, 132] on select "Select Male Female Other Prefer Not To Say" at bounding box center [620, 140] width 190 height 17
click at [652, 461] on button "Add" at bounding box center [660, 460] width 30 height 19
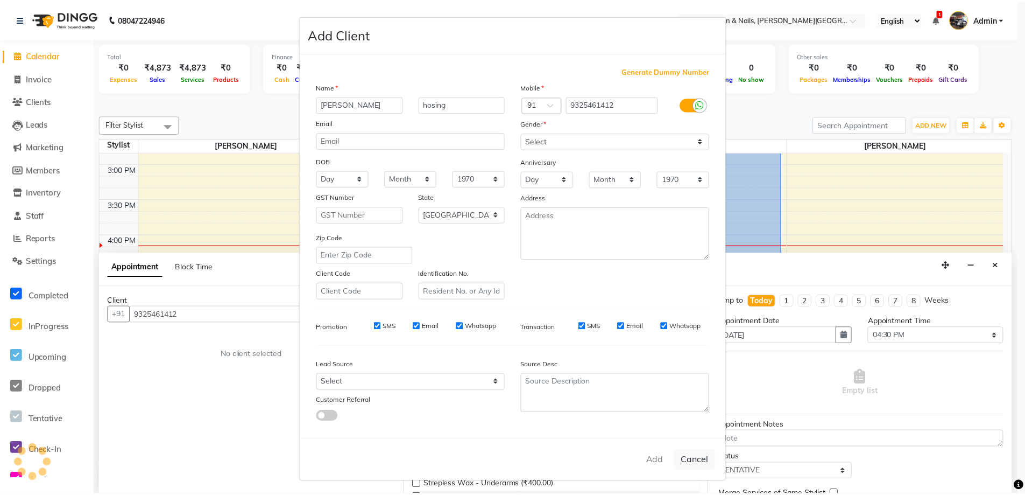
scroll to position [2, 0]
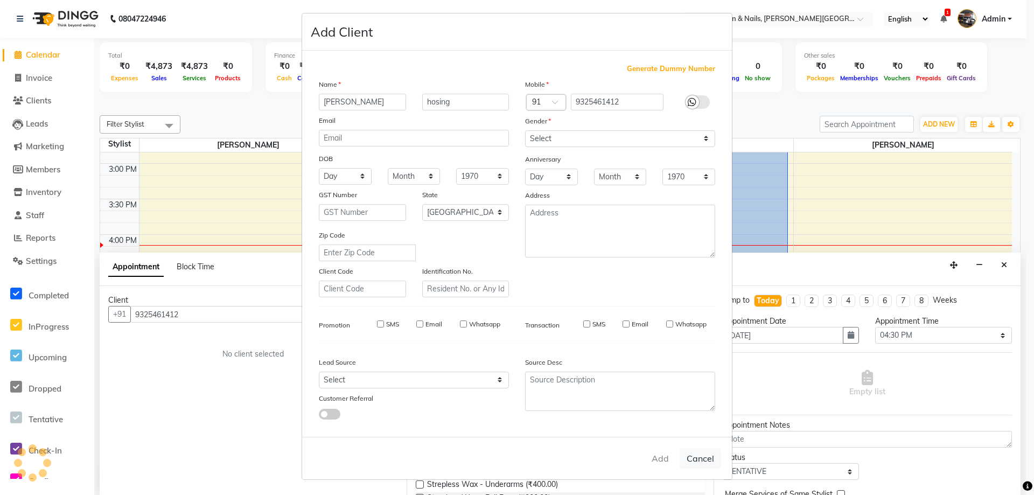
select select
select select "null"
select select
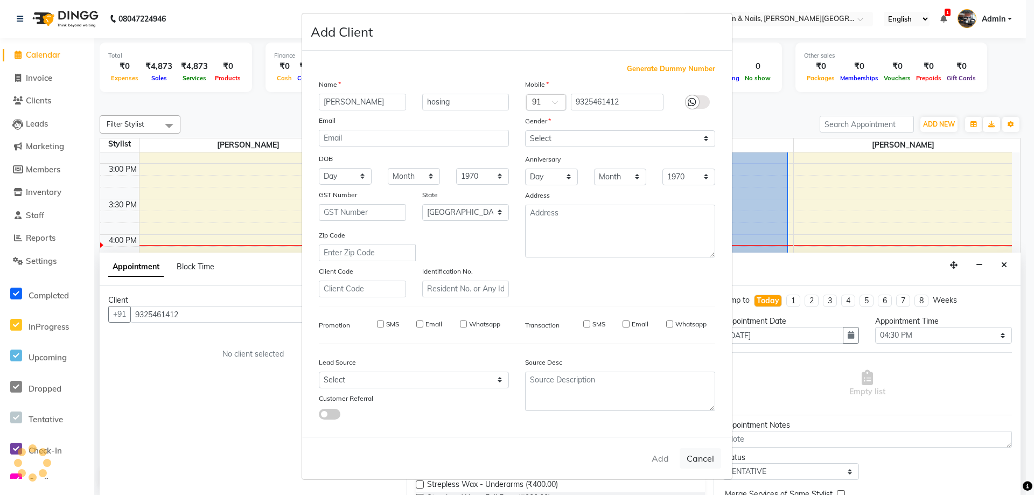
select select
checkbox input "false"
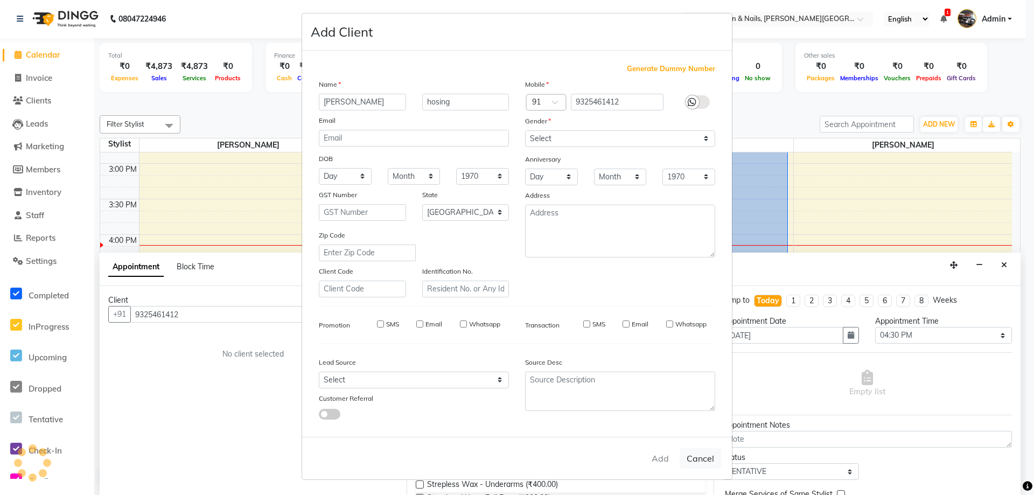
checkbox input "false"
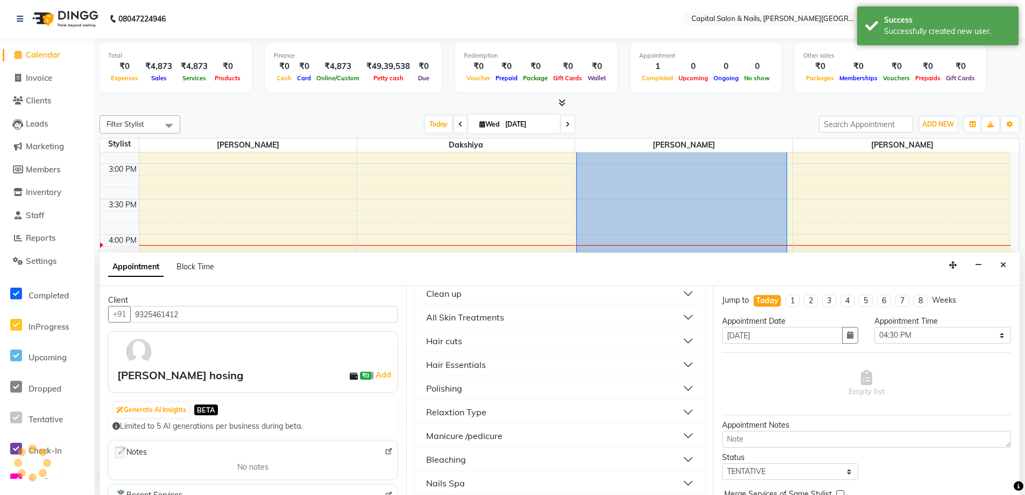
scroll to position [563, 0]
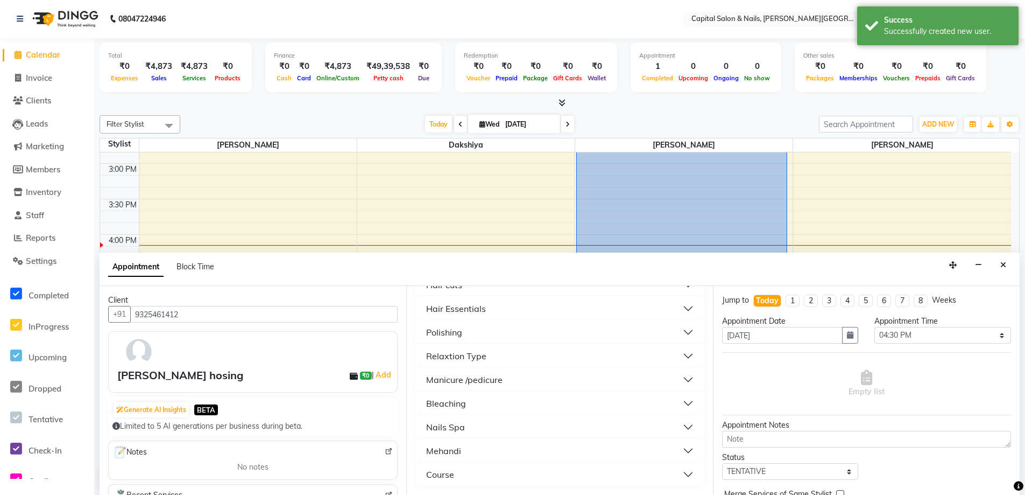
click at [511, 424] on button "Nails Spa" at bounding box center [560, 426] width 280 height 19
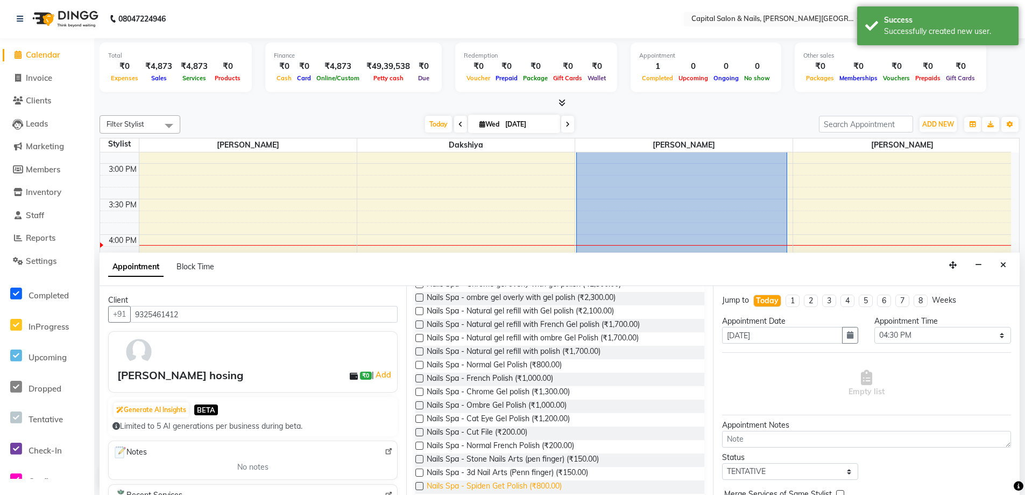
scroll to position [886, 0]
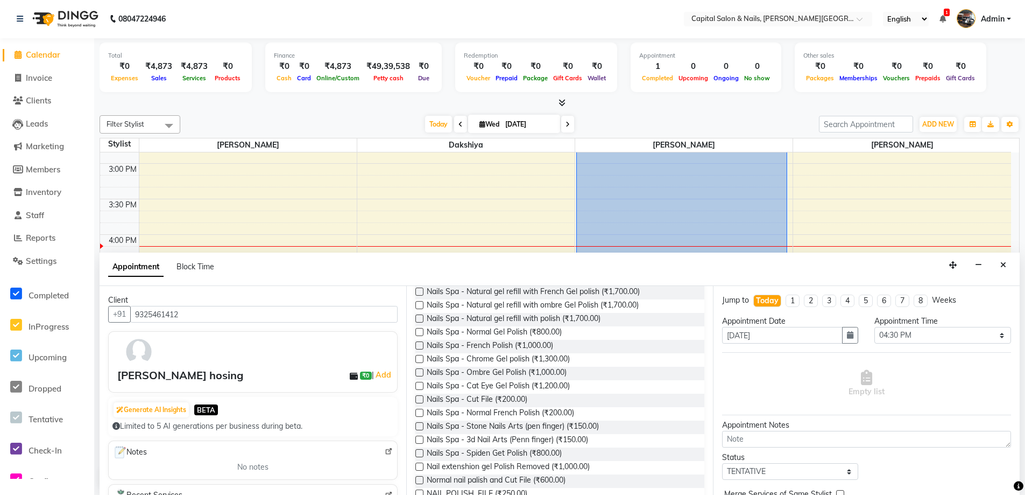
click at [418, 369] on label at bounding box center [420, 372] width 8 height 8
click at [418, 370] on input "checkbox" at bounding box center [419, 373] width 7 height 7
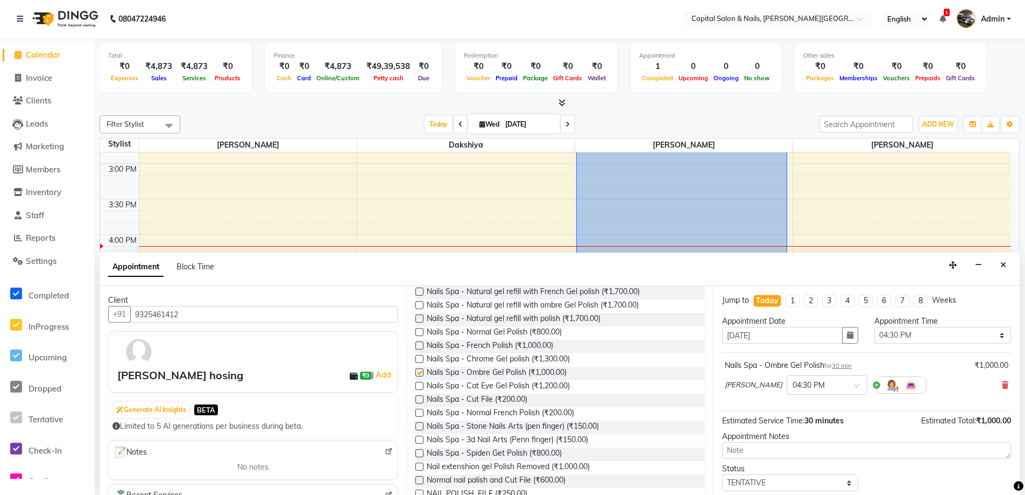
checkbox input "false"
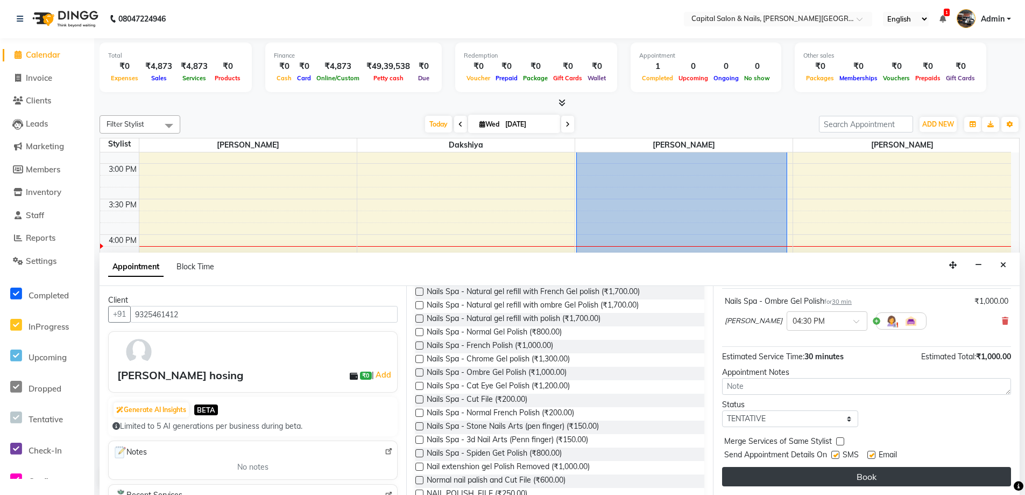
click at [884, 469] on button "Book" at bounding box center [866, 476] width 289 height 19
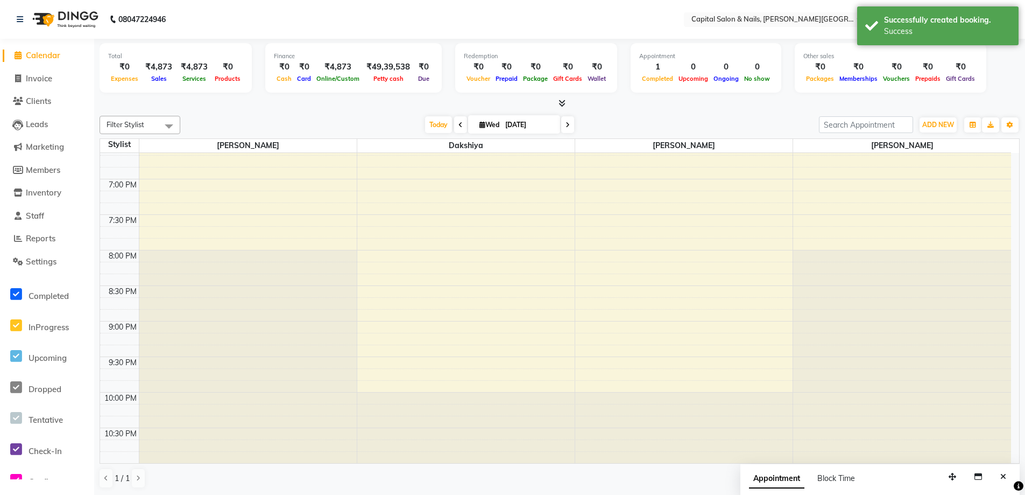
scroll to position [1, 0]
